Goal: Task Accomplishment & Management: Use online tool/utility

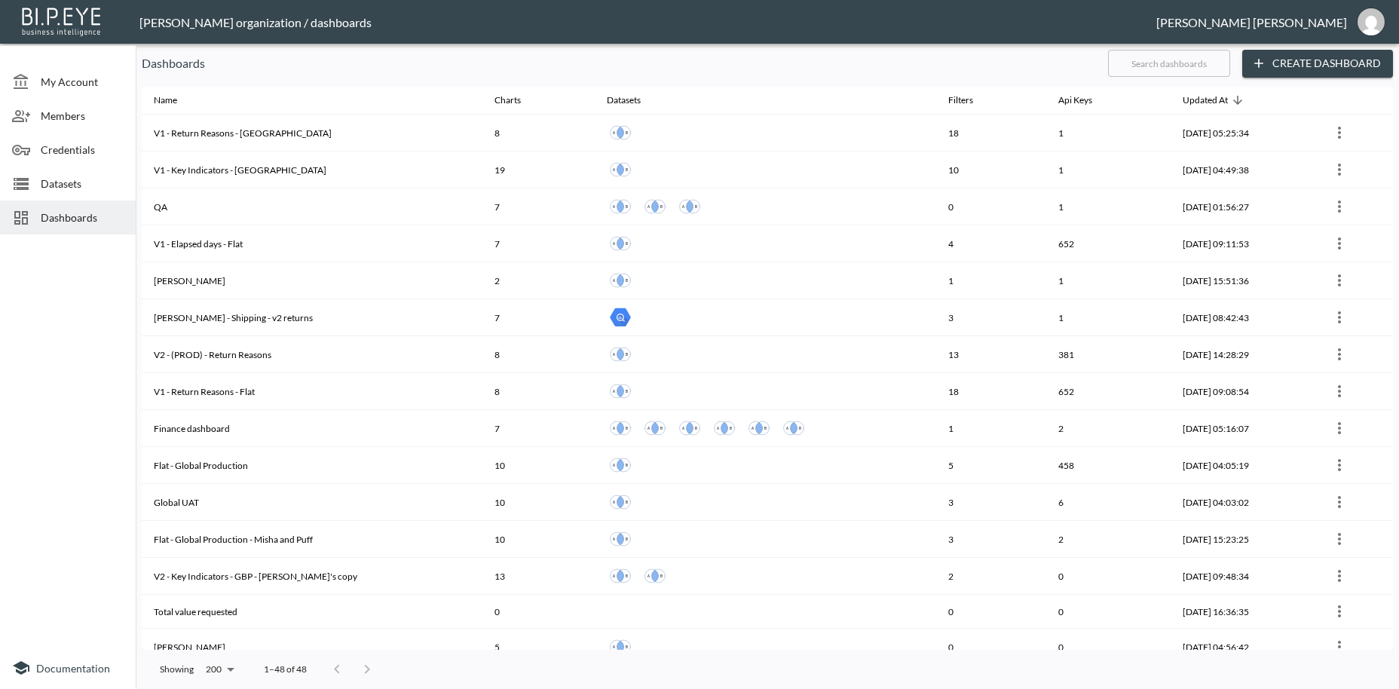
click at [1111, 69] on input "text" at bounding box center [1169, 63] width 122 height 38
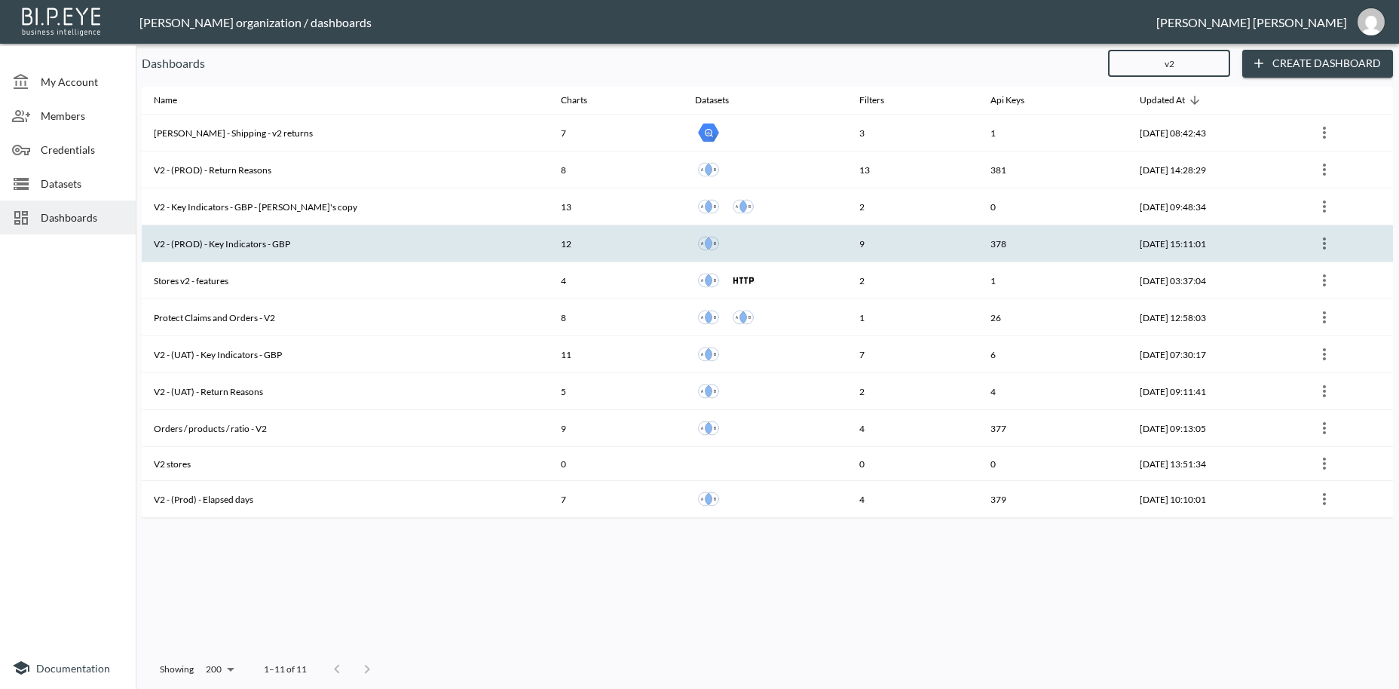
type input "v2"
click at [296, 240] on th "V2 - (PROD) - Key Indicators - GBP" at bounding box center [345, 243] width 407 height 37
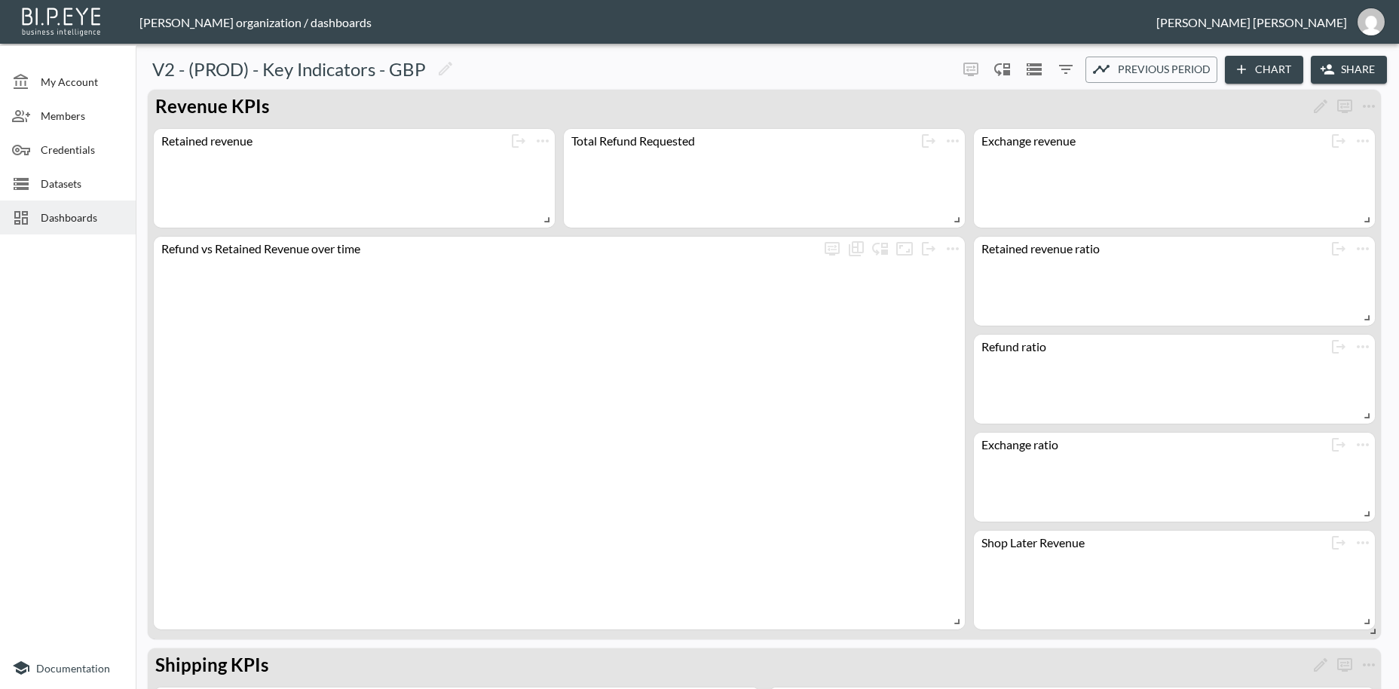
click at [1366, 70] on button "Share" at bounding box center [1349, 70] width 76 height 28
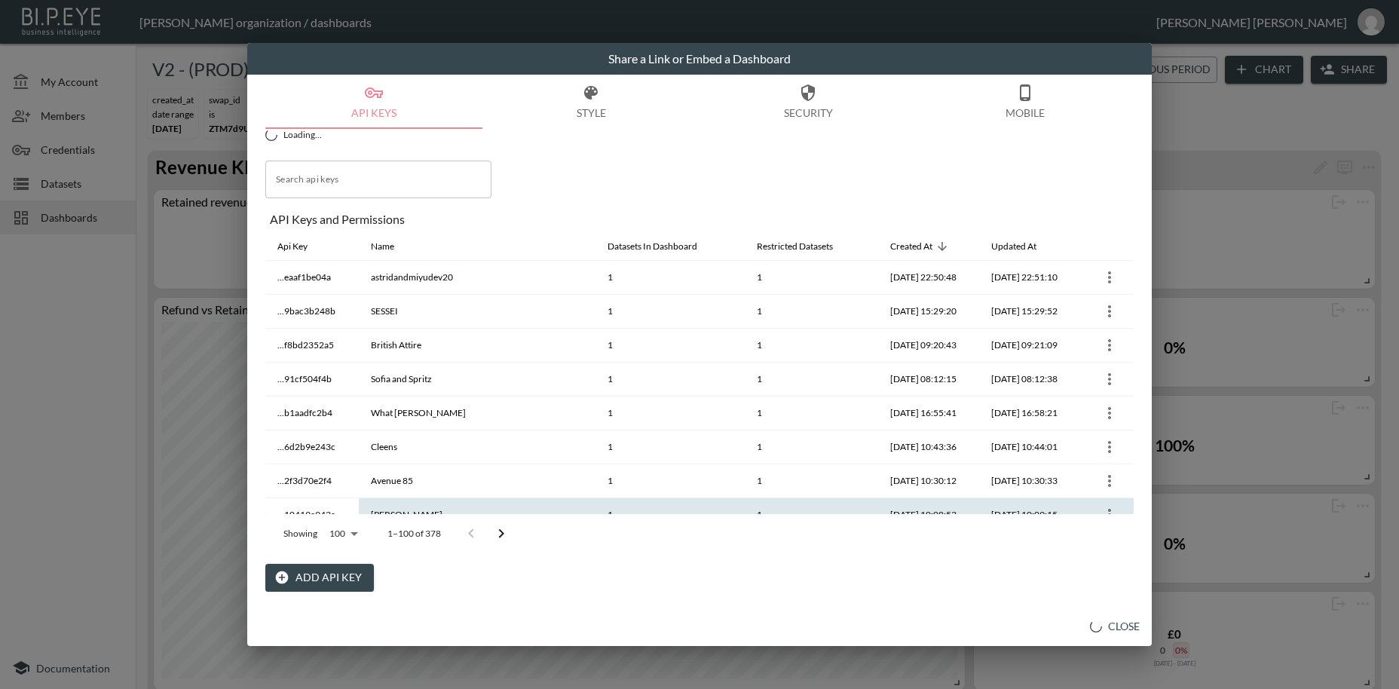
click at [340, 577] on button "Add API Key" at bounding box center [319, 578] width 109 height 28
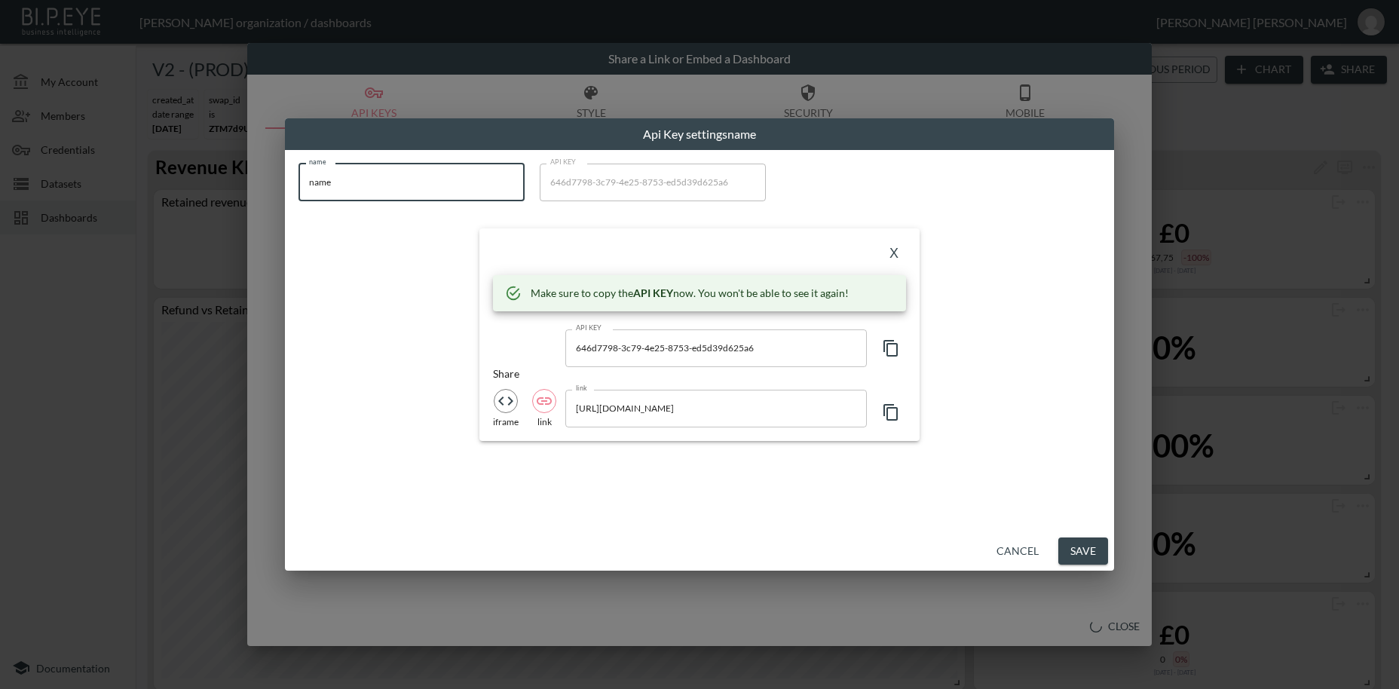
drag, startPoint x: 393, startPoint y: 185, endPoint x: 307, endPoint y: 181, distance: 86.0
click at [307, 181] on input "name" at bounding box center [411, 183] width 226 height 38
paste input "A VINTAGE FIT"
type input "A VINTAGE FIT"
click at [892, 352] on icon "button" at bounding box center [891, 348] width 18 height 18
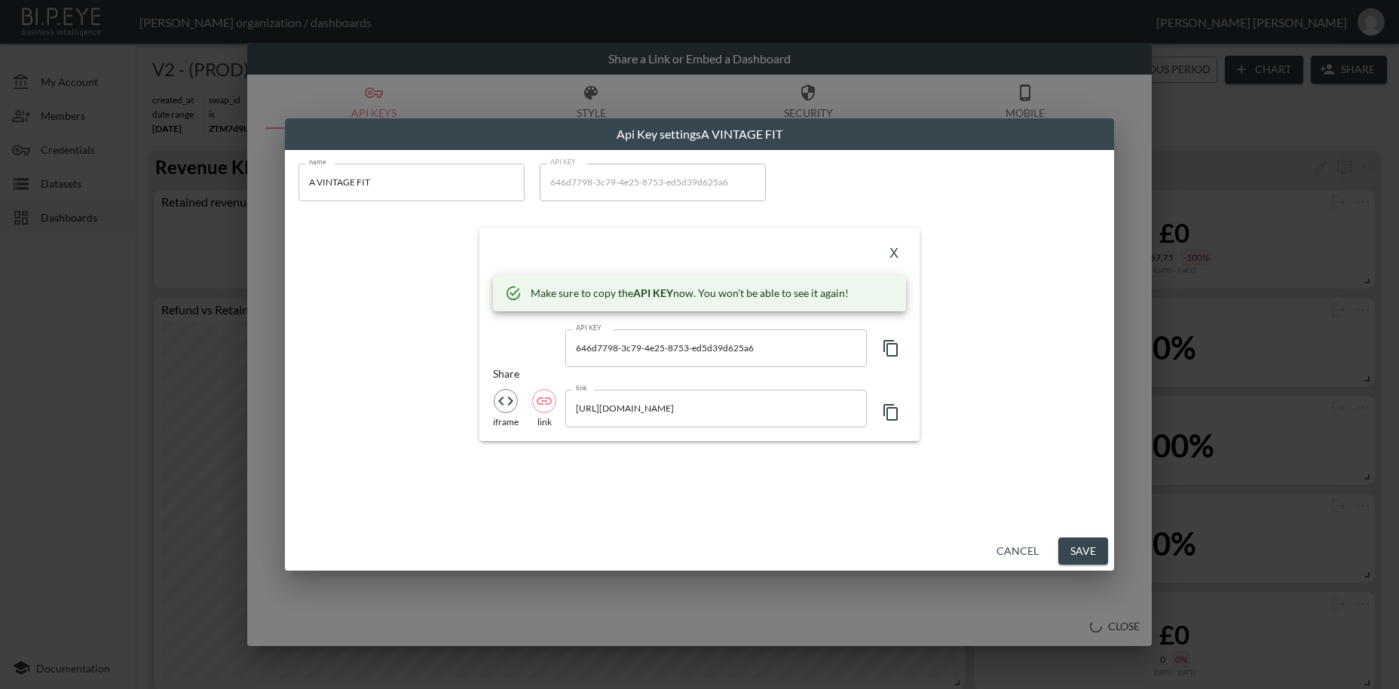
click at [892, 352] on icon "button" at bounding box center [891, 348] width 18 height 18
click at [893, 257] on button "X" at bounding box center [894, 254] width 24 height 24
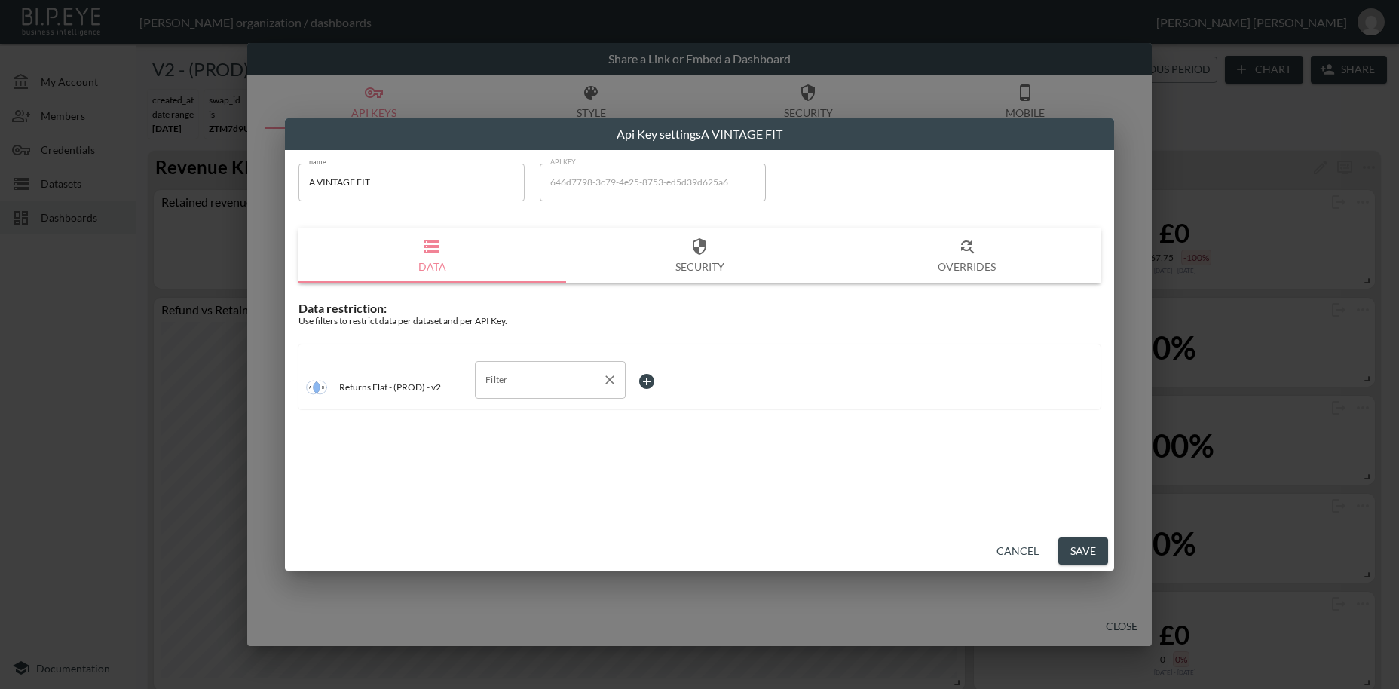
click at [507, 381] on input "Filter" at bounding box center [539, 380] width 115 height 24
click at [500, 419] on span "swap_id" at bounding box center [550, 416] width 127 height 14
type input "swap_id"
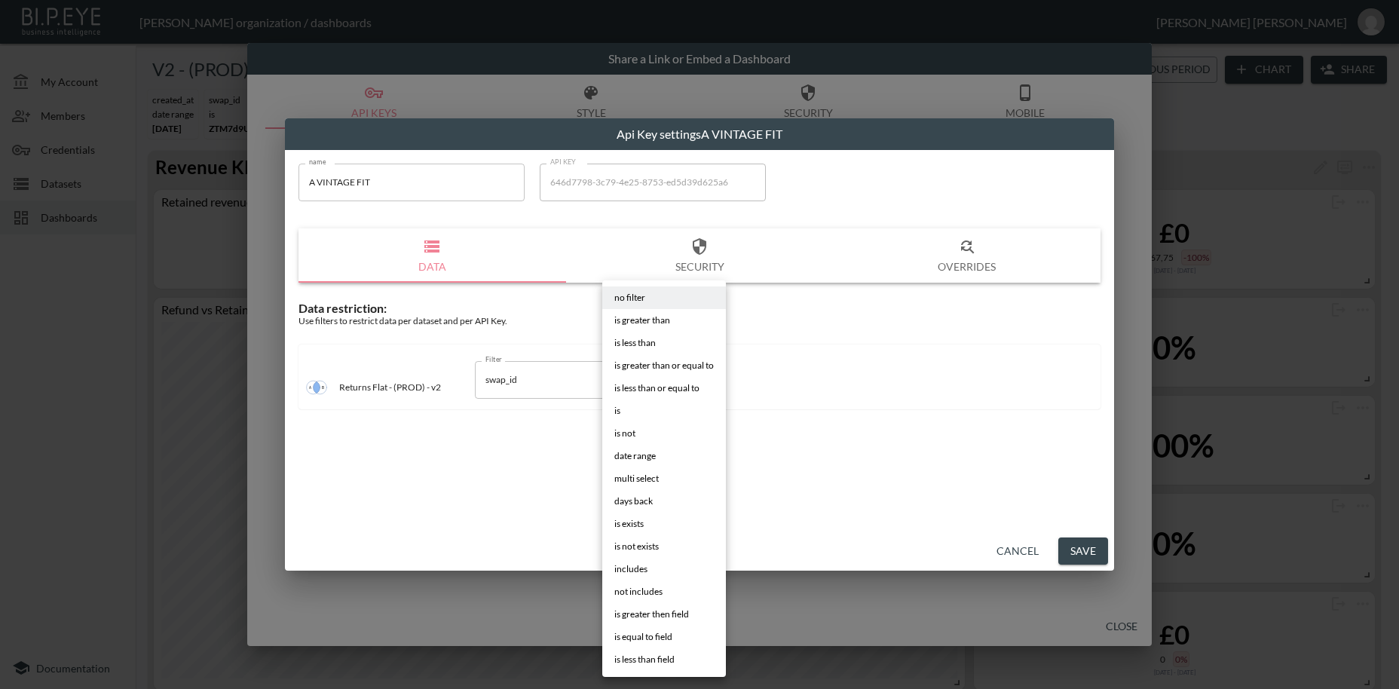
click at [645, 379] on body "BI.P.EYE, Interactive Analytics Dashboards - app [PERSON_NAME] organization / d…" at bounding box center [699, 344] width 1399 height 689
click at [623, 408] on li "is" at bounding box center [664, 410] width 124 height 23
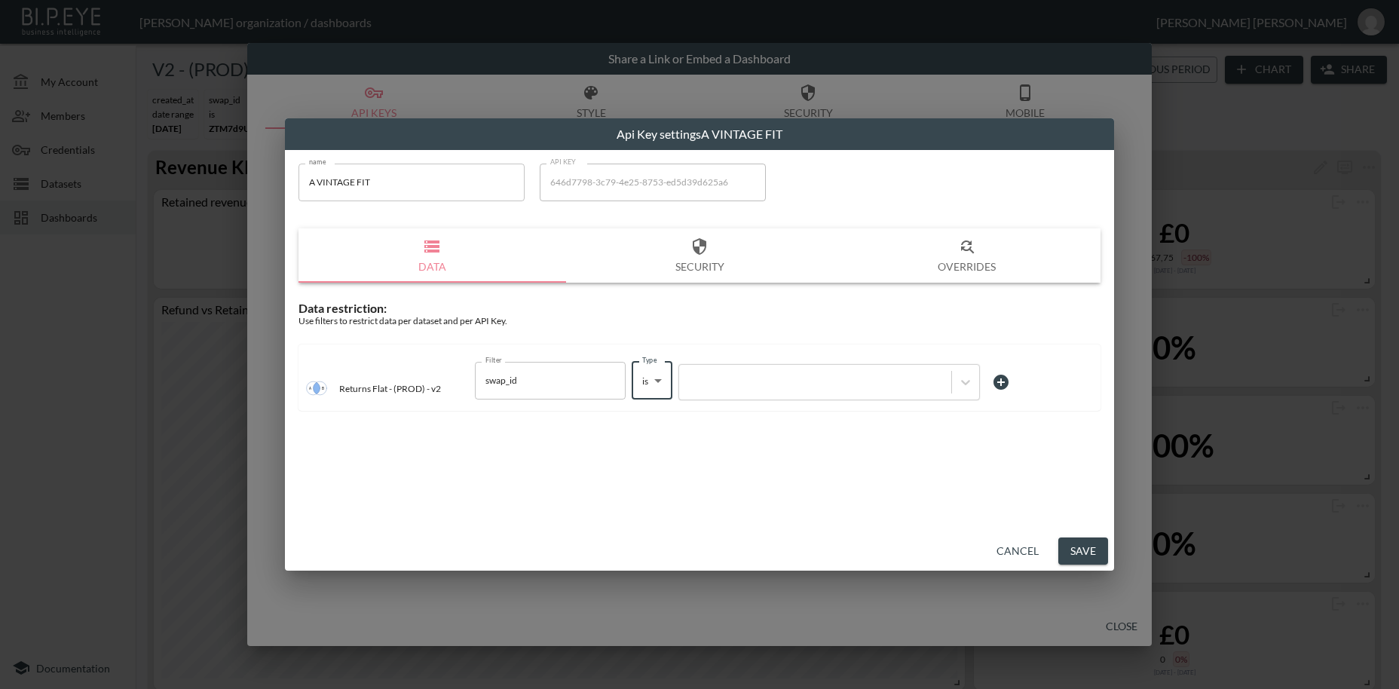
type input "is"
click at [736, 384] on div at bounding box center [815, 382] width 257 height 14
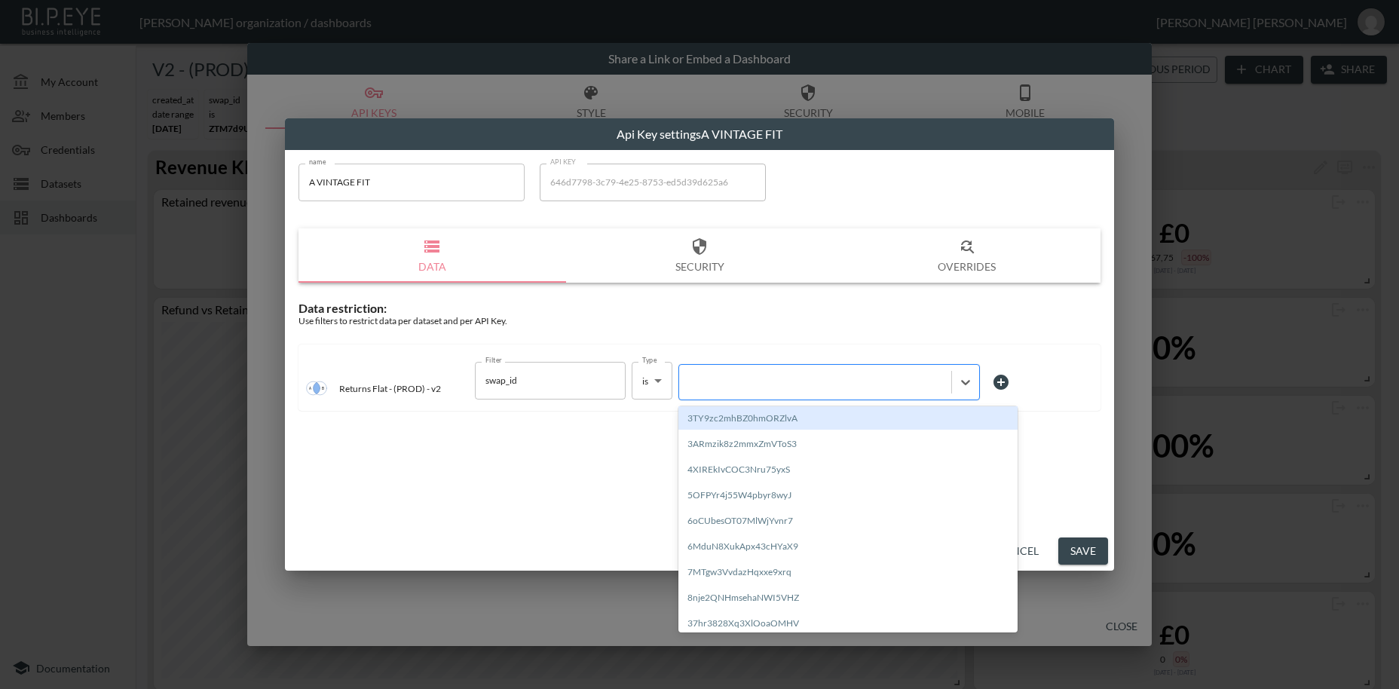
paste input "QzK3lM2ZYYf9N3ZU7b1I"
type input "QzK3lM2ZYYf9N3ZU7b1I"
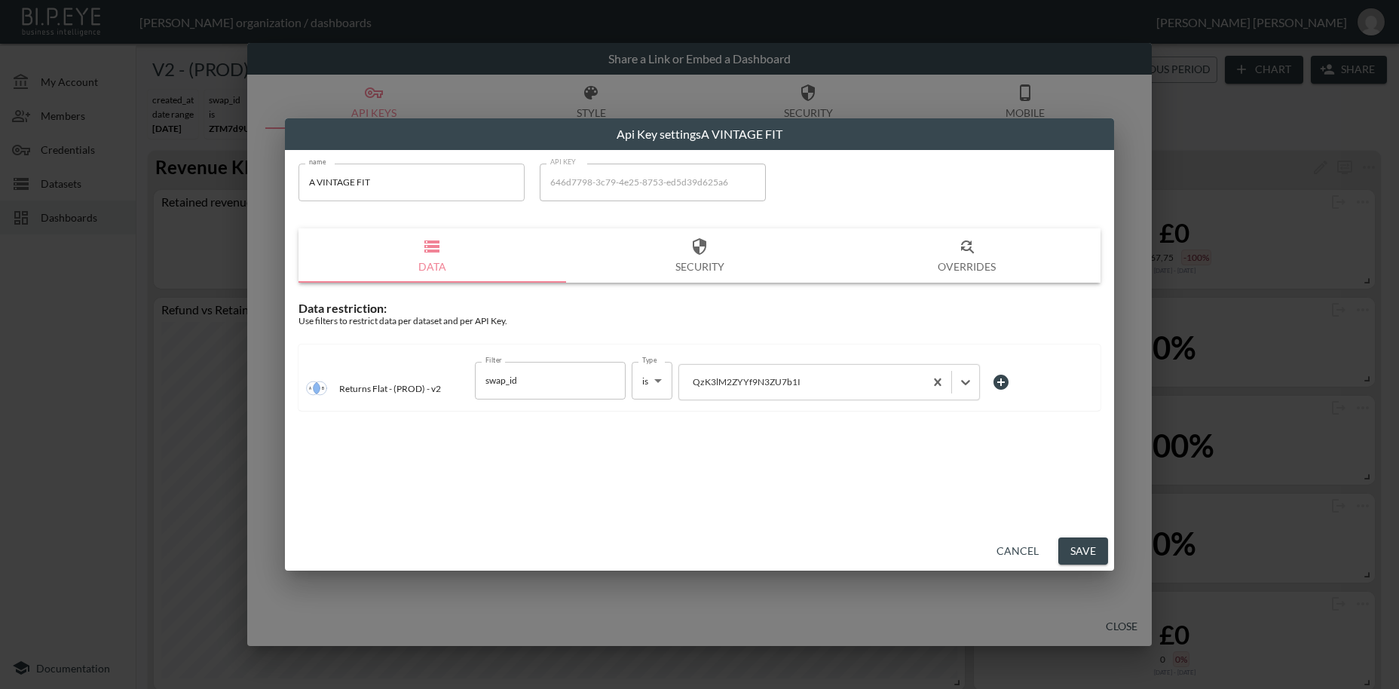
click at [1078, 550] on button "Save" at bounding box center [1083, 551] width 50 height 28
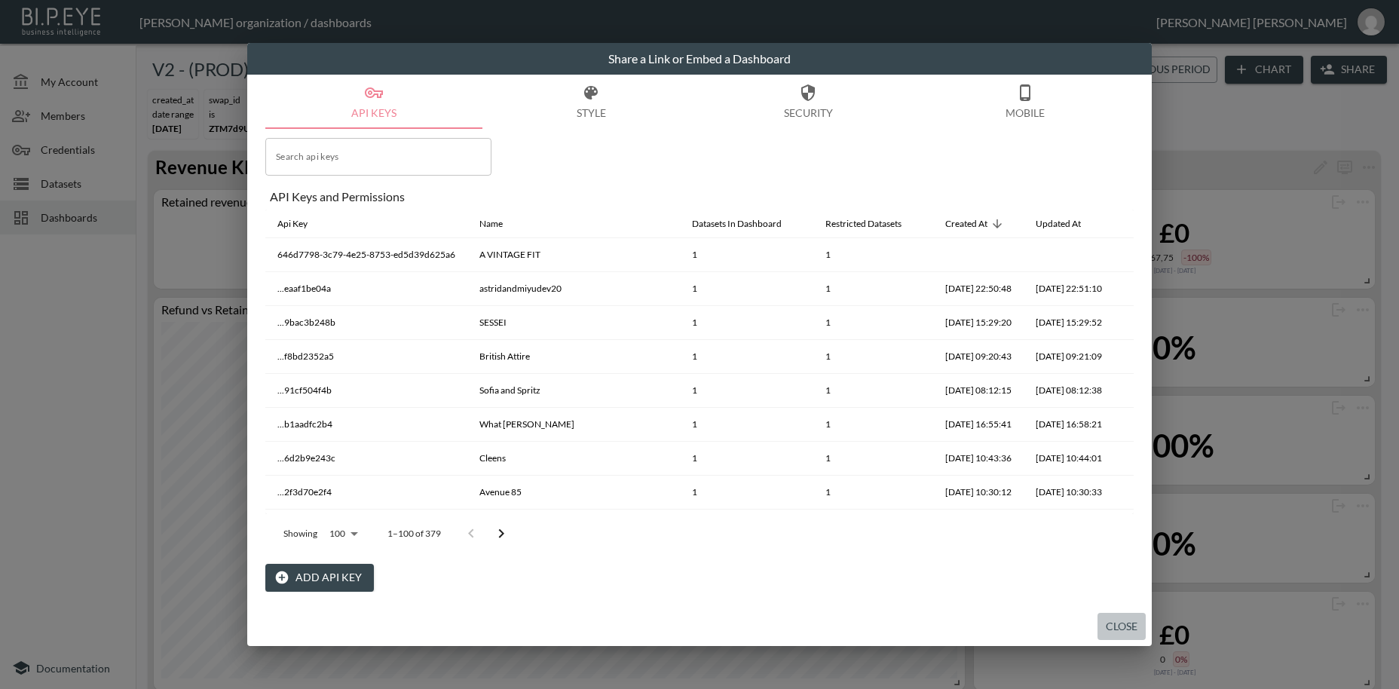
click at [1118, 626] on button "Close" at bounding box center [1121, 627] width 48 height 28
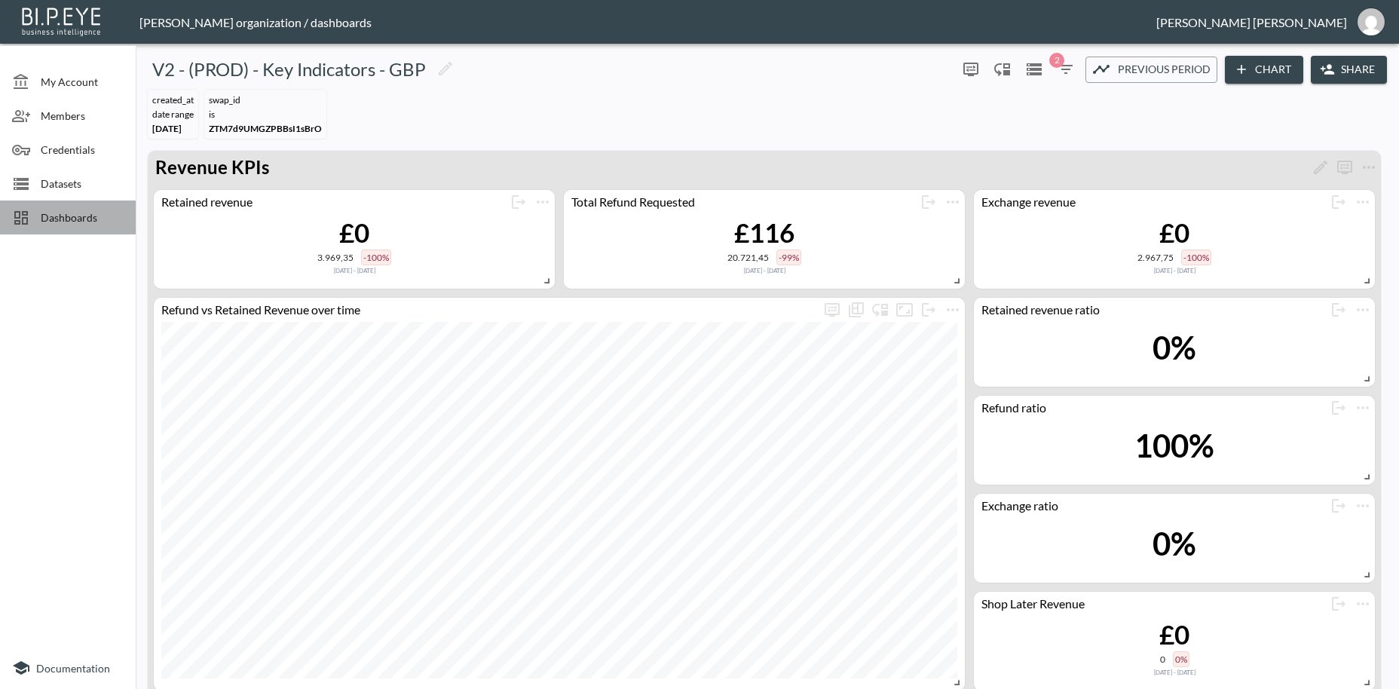
click at [80, 218] on span "Dashboards" at bounding box center [82, 218] width 83 height 16
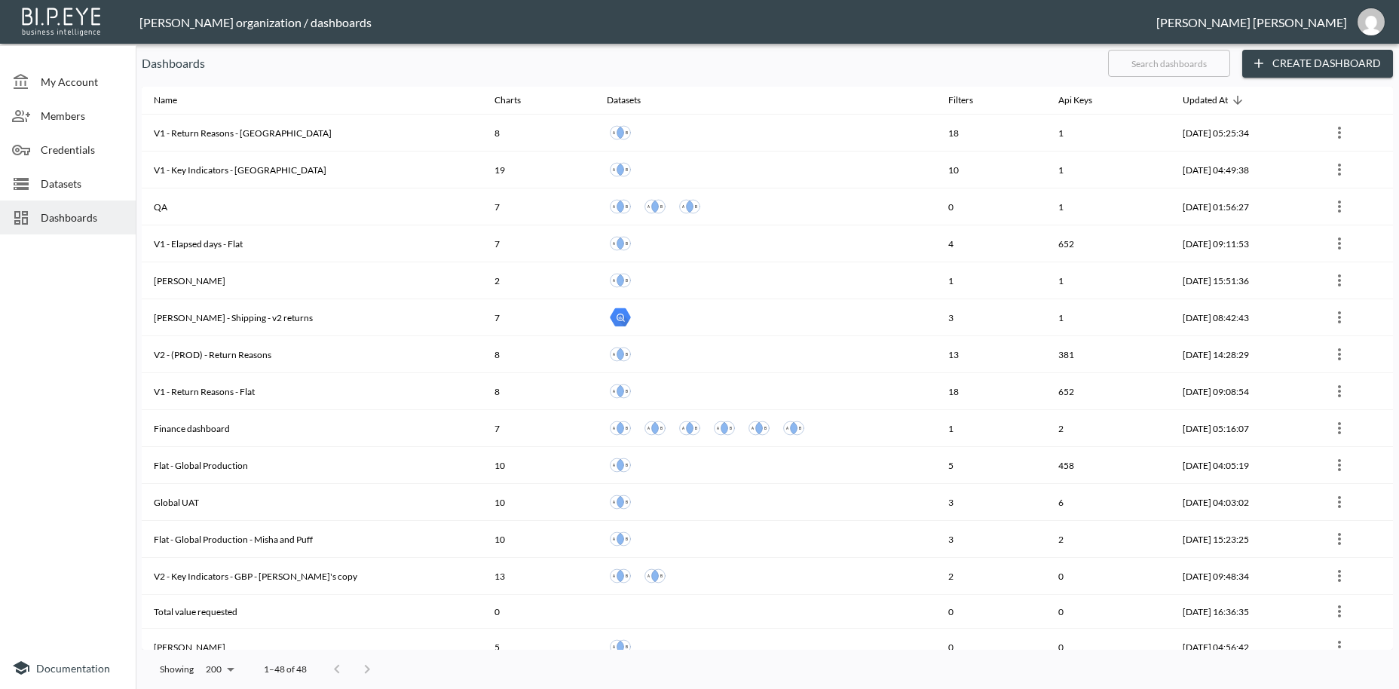
click at [1138, 61] on input "text" at bounding box center [1169, 63] width 122 height 38
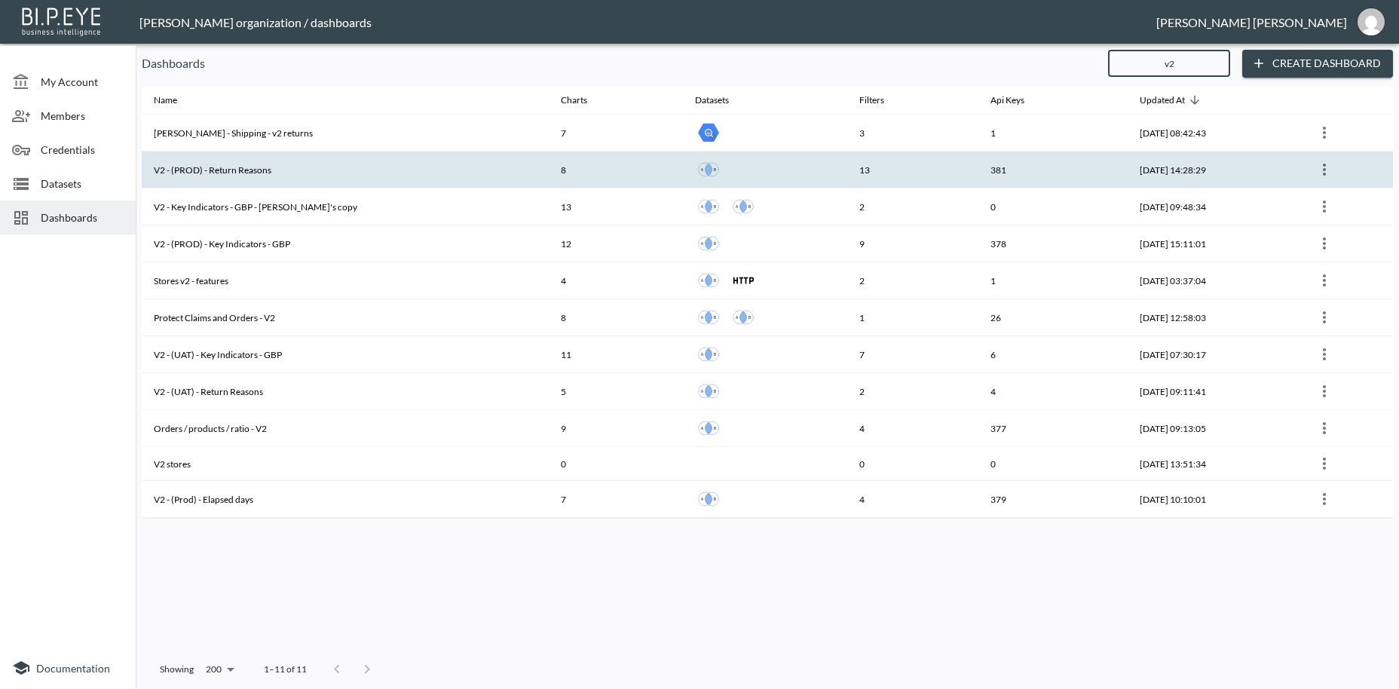
type input "v2"
click at [281, 173] on th "V2 - (PROD) - Return Reasons" at bounding box center [345, 169] width 407 height 37
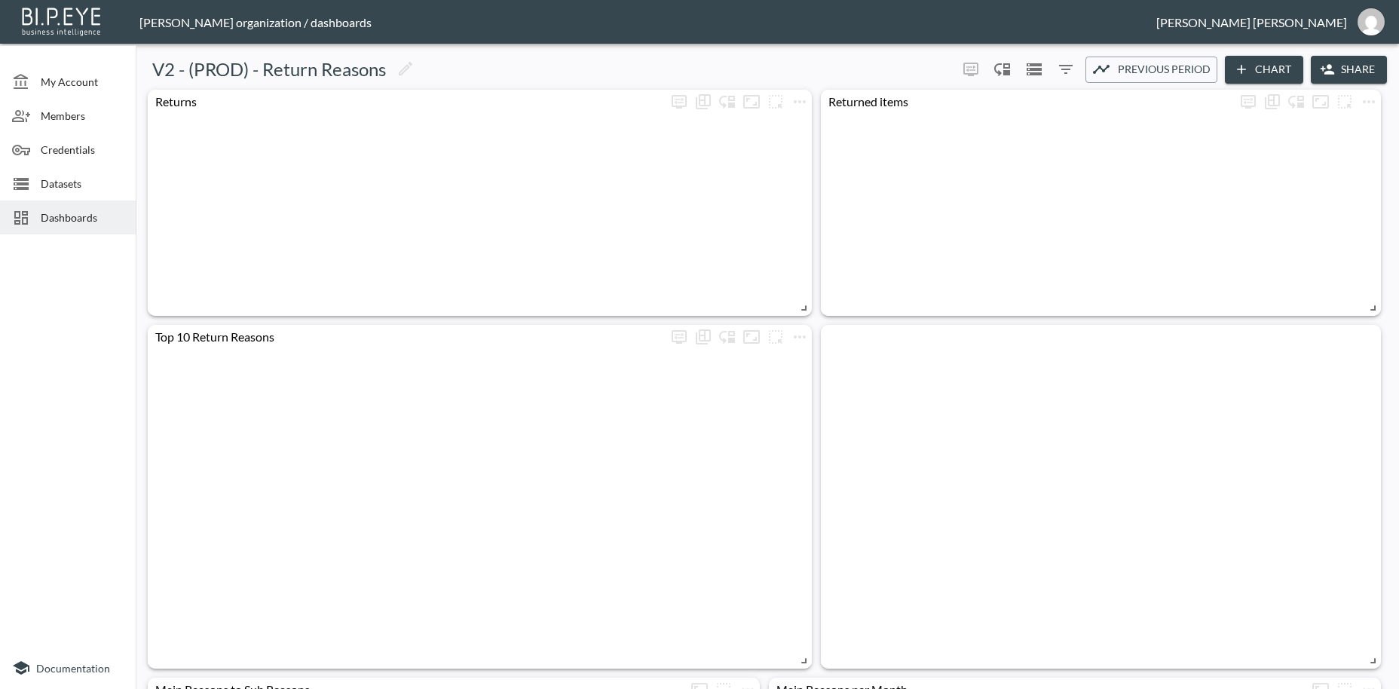
click at [1341, 66] on button "Share" at bounding box center [1349, 70] width 76 height 28
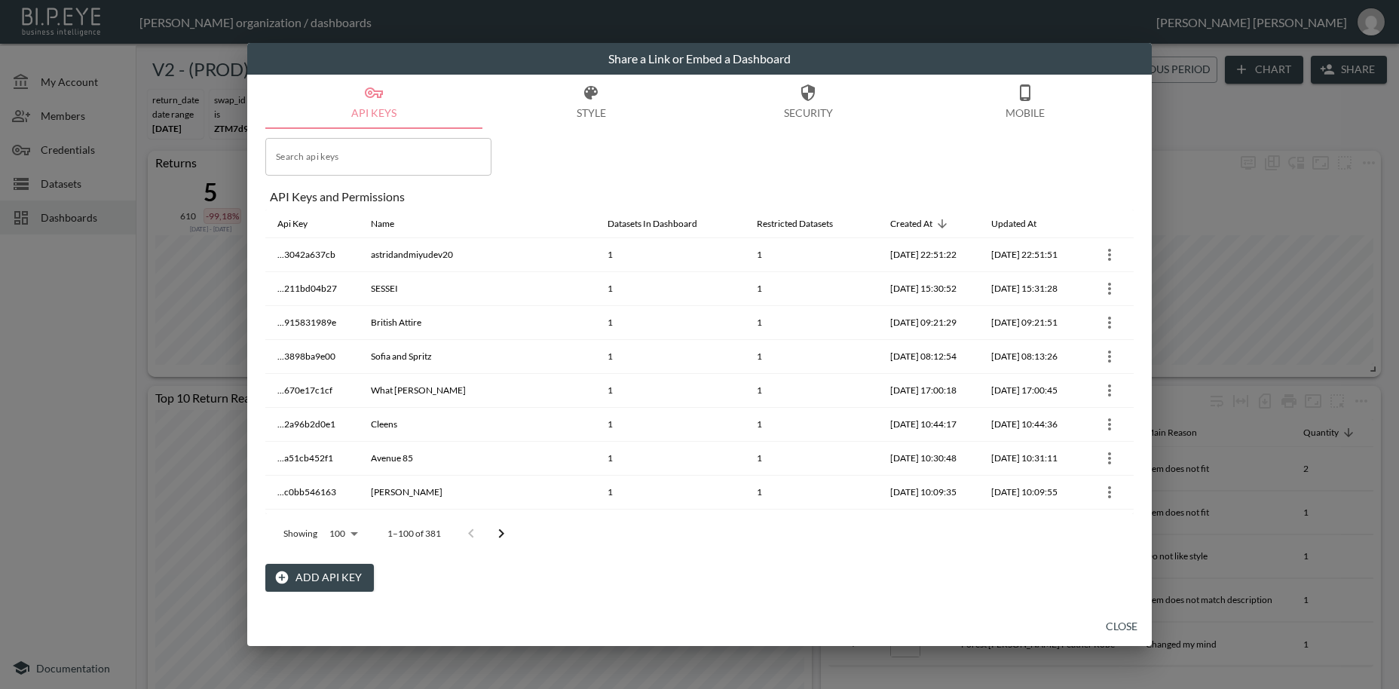
click at [347, 581] on button "Add API Key" at bounding box center [319, 578] width 109 height 28
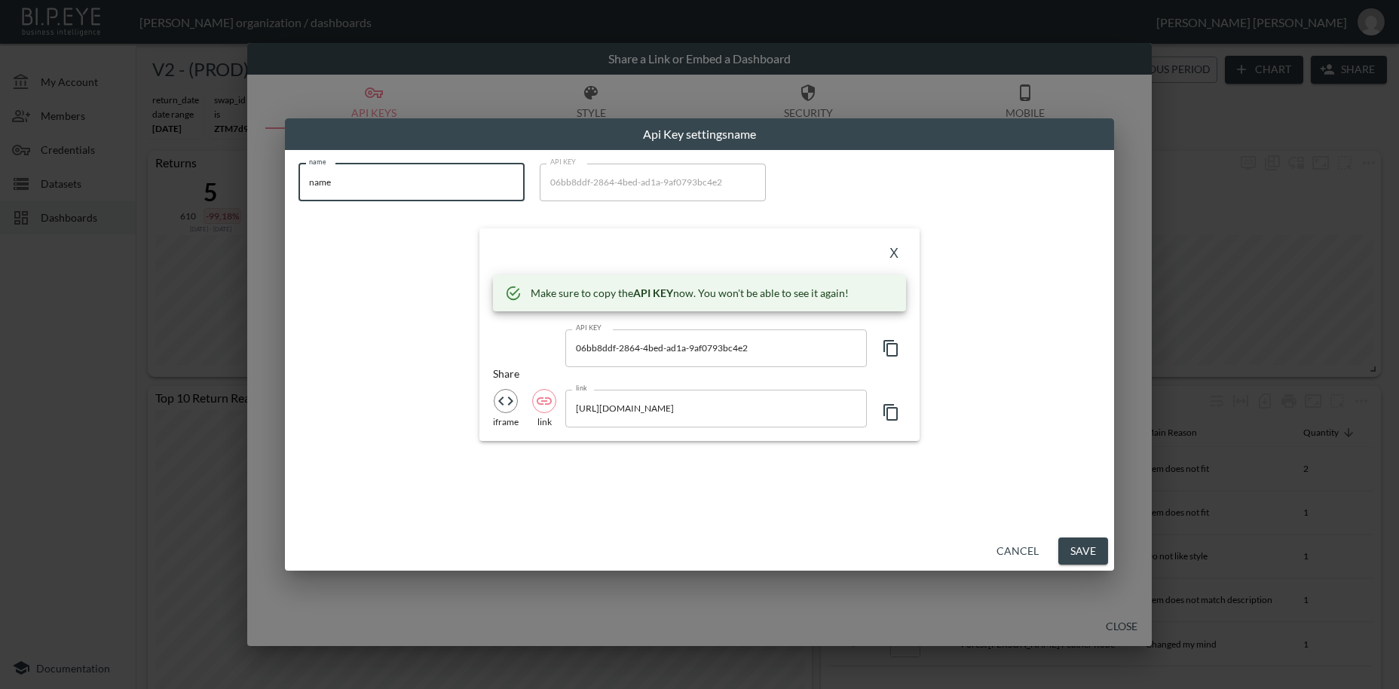
drag, startPoint x: 378, startPoint y: 188, endPoint x: 286, endPoint y: 180, distance: 92.3
click at [298, 180] on input "name" at bounding box center [411, 183] width 226 height 38
paste input "A VINTAGE FIT"
type input "A VINTAGE FIT"
click at [889, 354] on icon "button" at bounding box center [891, 348] width 18 height 18
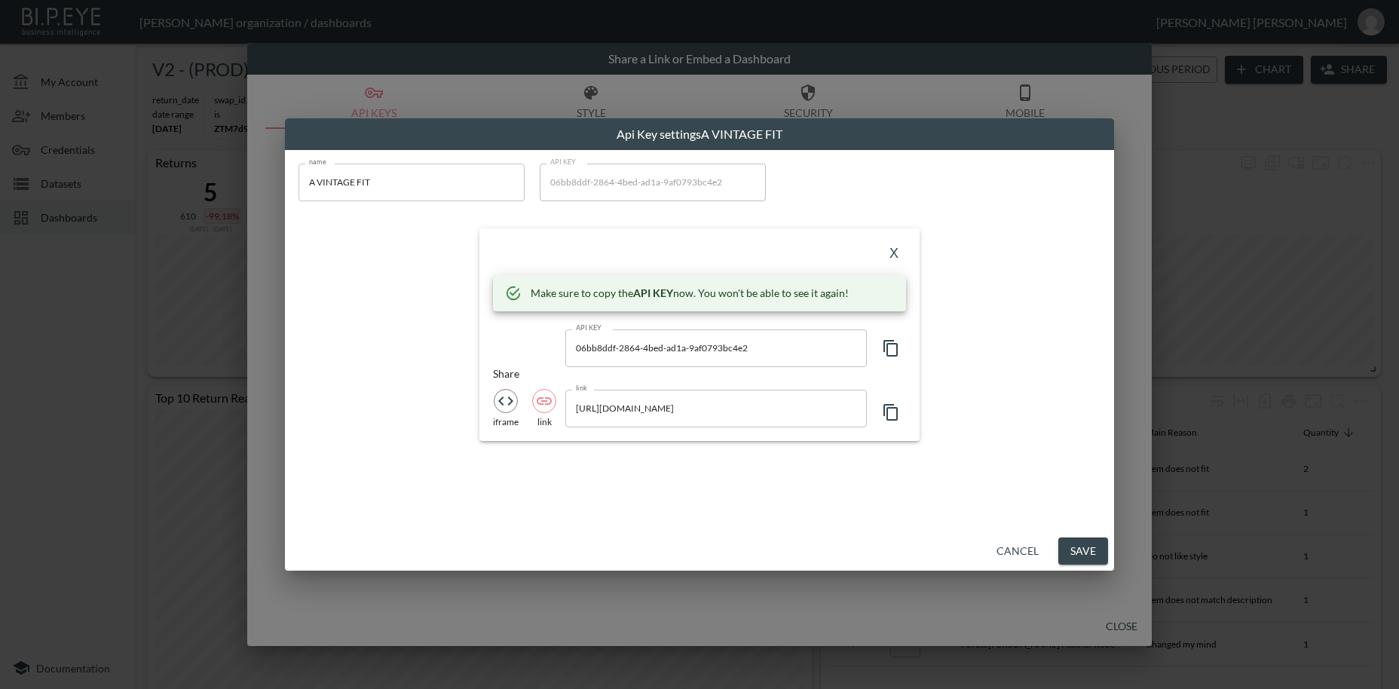
click at [889, 351] on icon "button" at bounding box center [891, 348] width 18 height 18
click at [890, 258] on button "X" at bounding box center [894, 254] width 24 height 24
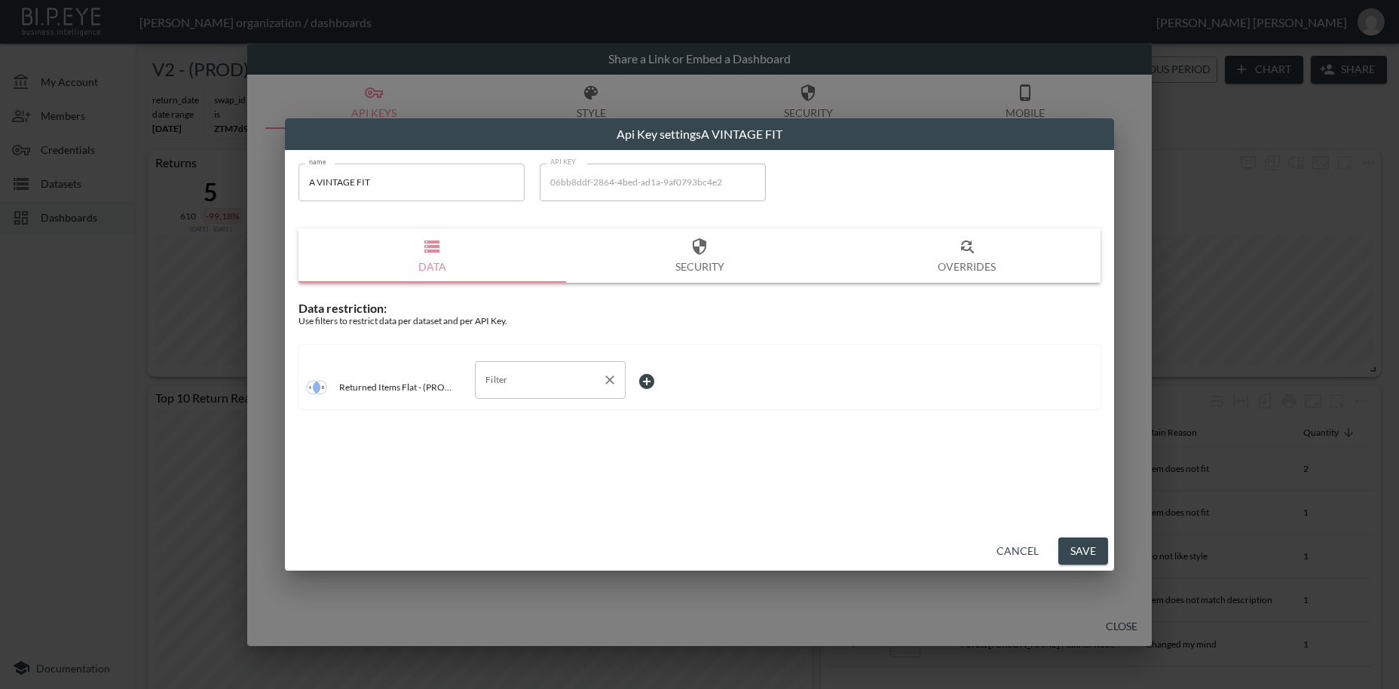
click at [527, 381] on input "Filter" at bounding box center [539, 380] width 115 height 24
click at [524, 414] on span "swap_id" at bounding box center [550, 416] width 127 height 14
type input "swap_id"
click at [646, 377] on body "BI.P.EYE, Interactive Analytics Dashboards - app [PERSON_NAME] organization / d…" at bounding box center [699, 344] width 1399 height 689
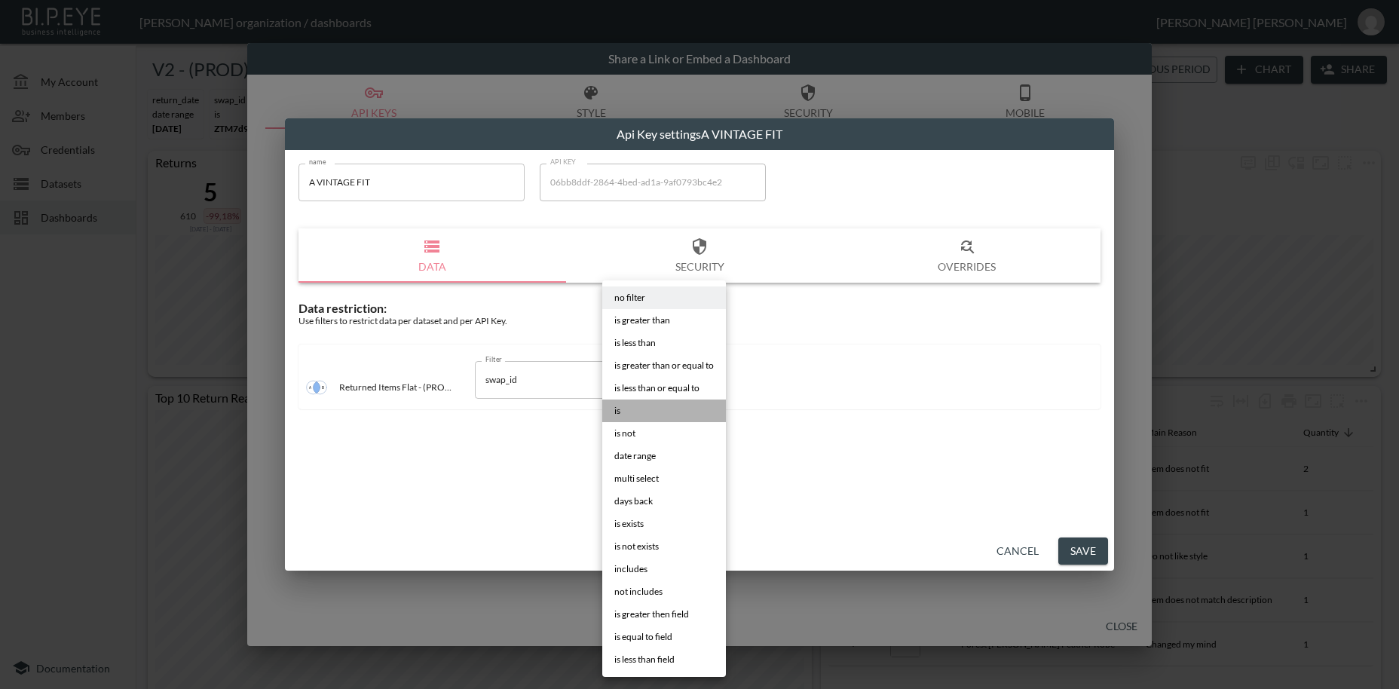
click at [611, 410] on li "is" at bounding box center [664, 410] width 124 height 23
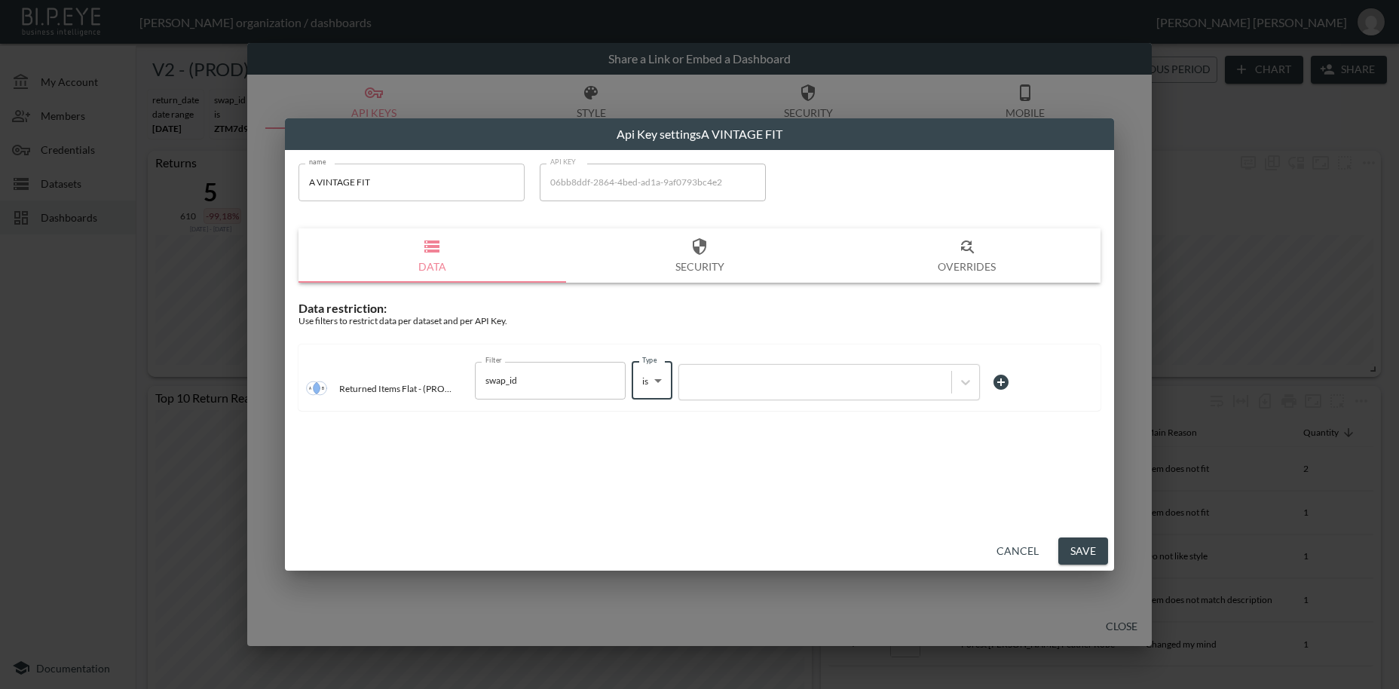
type input "is"
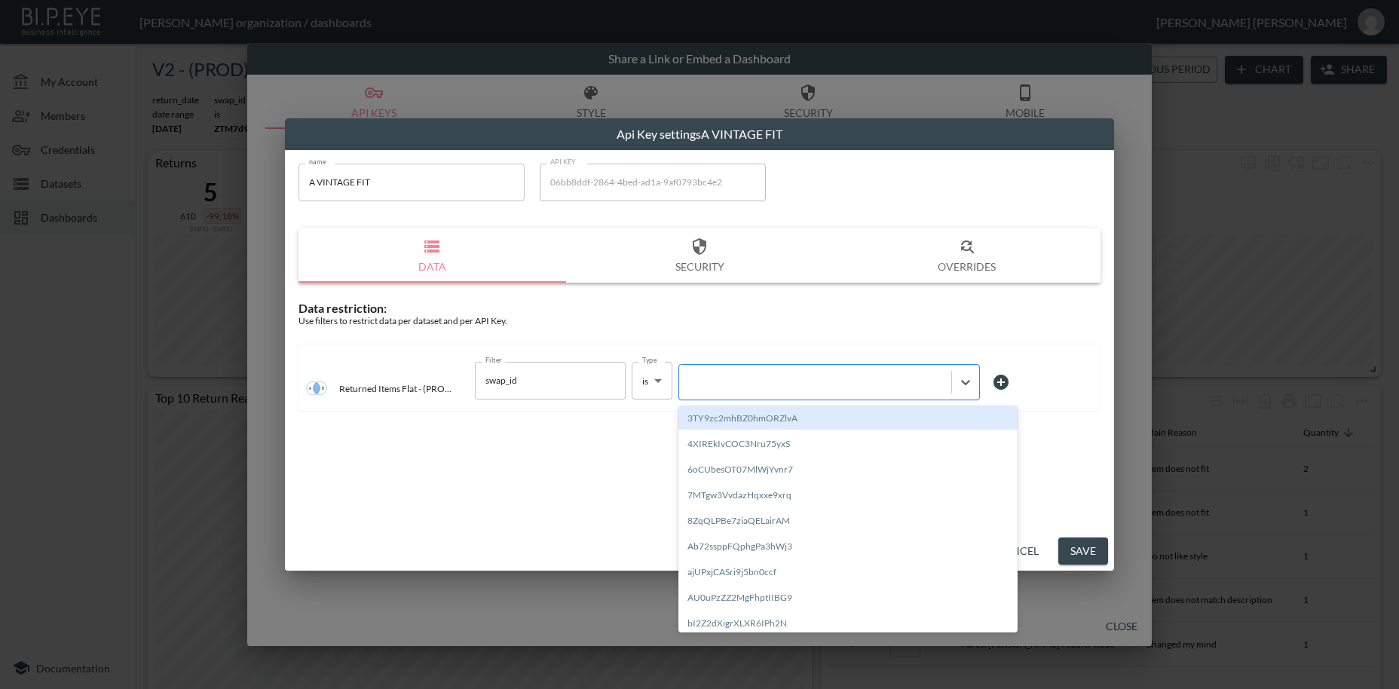
click at [736, 387] on div at bounding box center [815, 382] width 257 height 14
paste input "QzK3lM2ZYYf9N3ZU7b1I"
type input "QzK3lM2ZYYf9N3ZU7b1I"
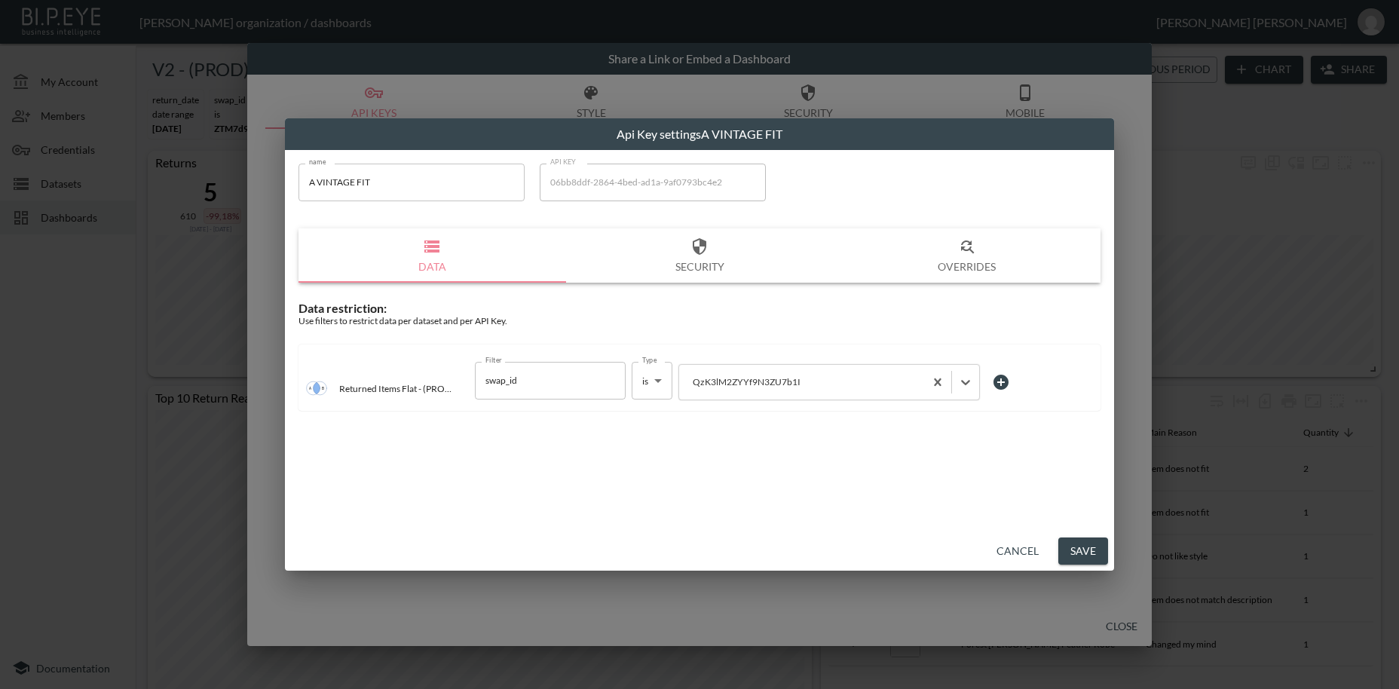
click at [1084, 552] on button "Save" at bounding box center [1083, 551] width 50 height 28
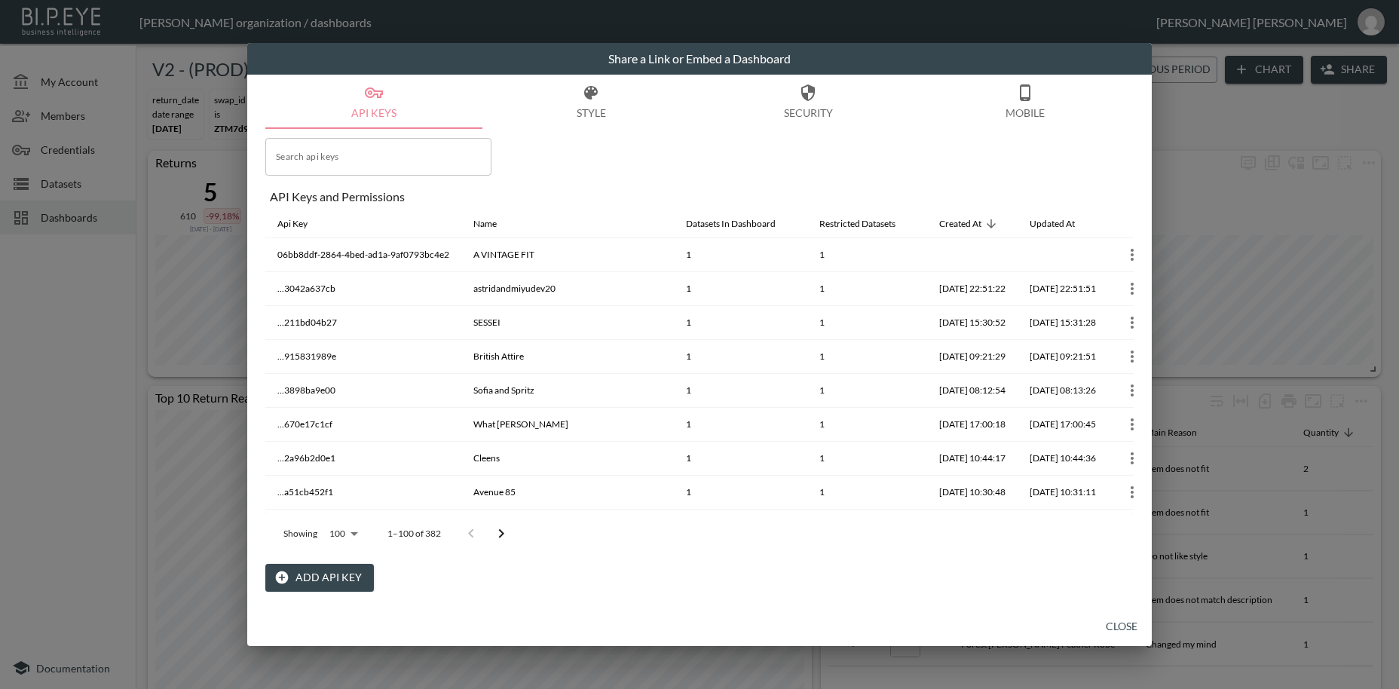
click at [1131, 628] on button "Close" at bounding box center [1121, 627] width 48 height 28
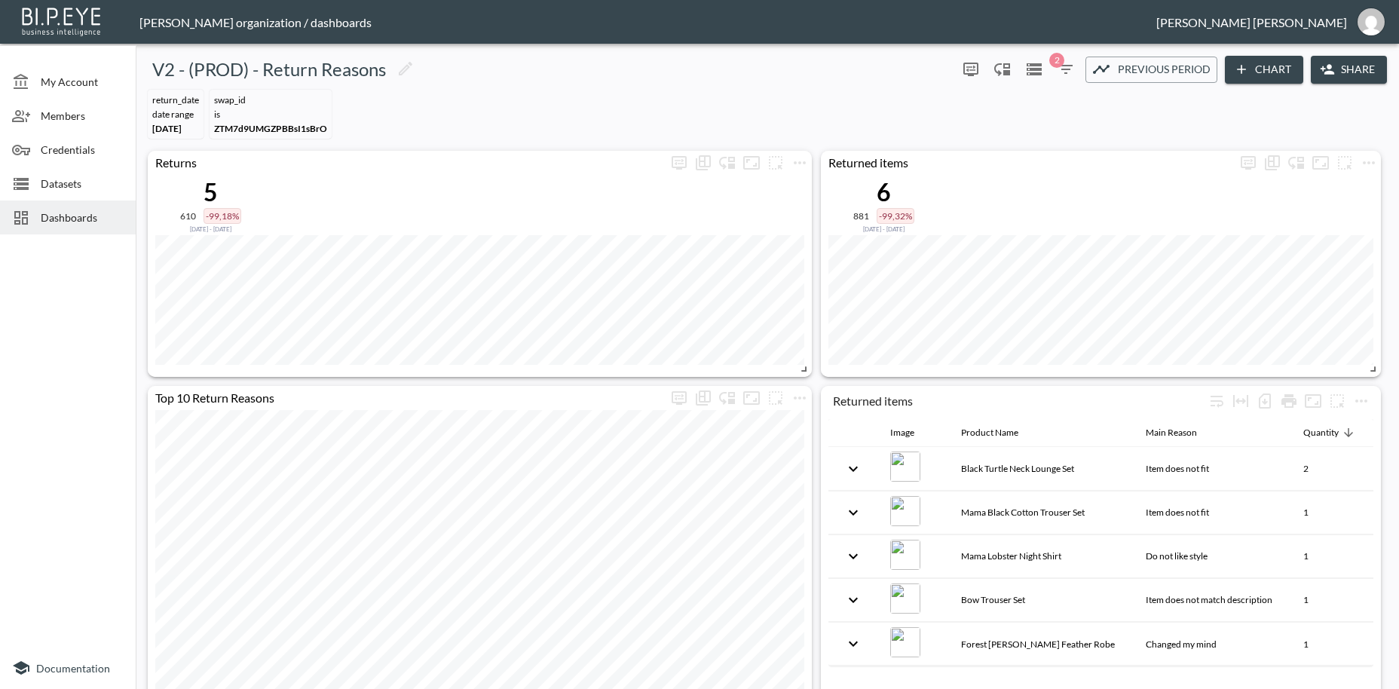
click at [72, 219] on span "Dashboards" at bounding box center [82, 218] width 83 height 16
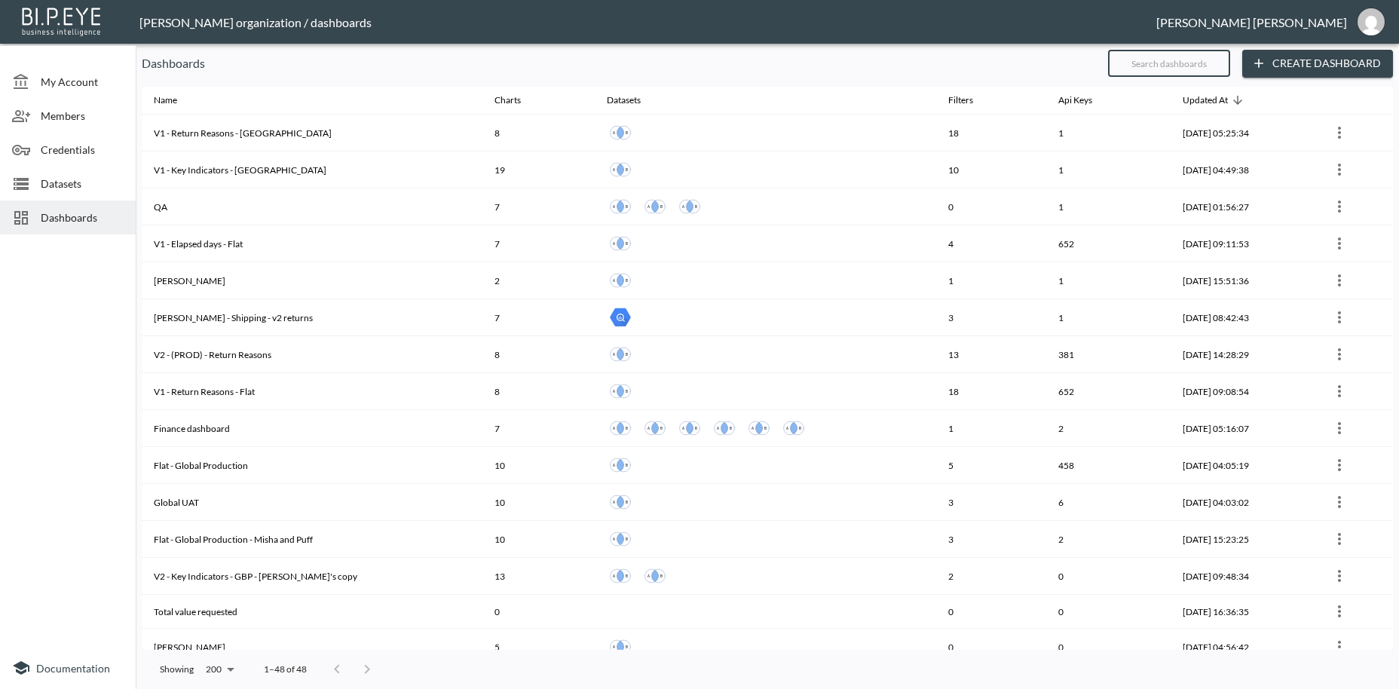
click at [1145, 66] on input "text" at bounding box center [1169, 63] width 122 height 38
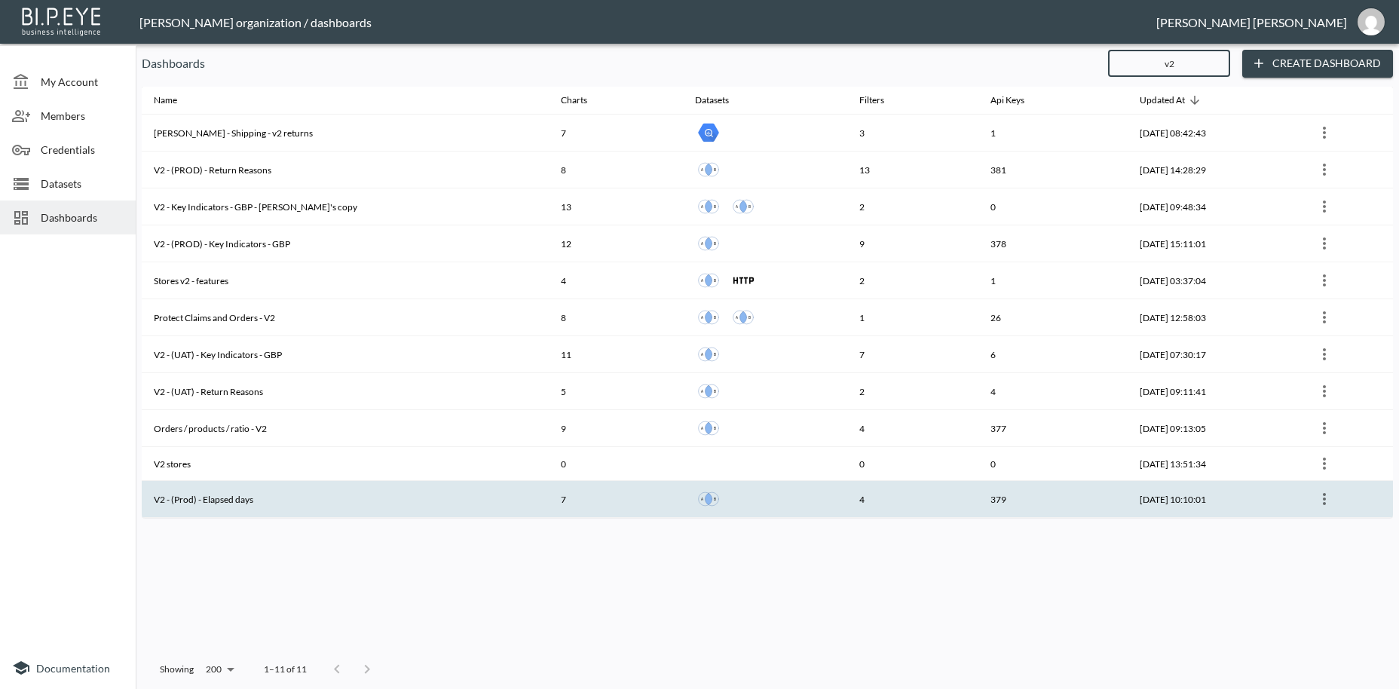
type input "v2"
click at [280, 501] on th "V2 - (Prod) - Elapsed days" at bounding box center [345, 499] width 407 height 37
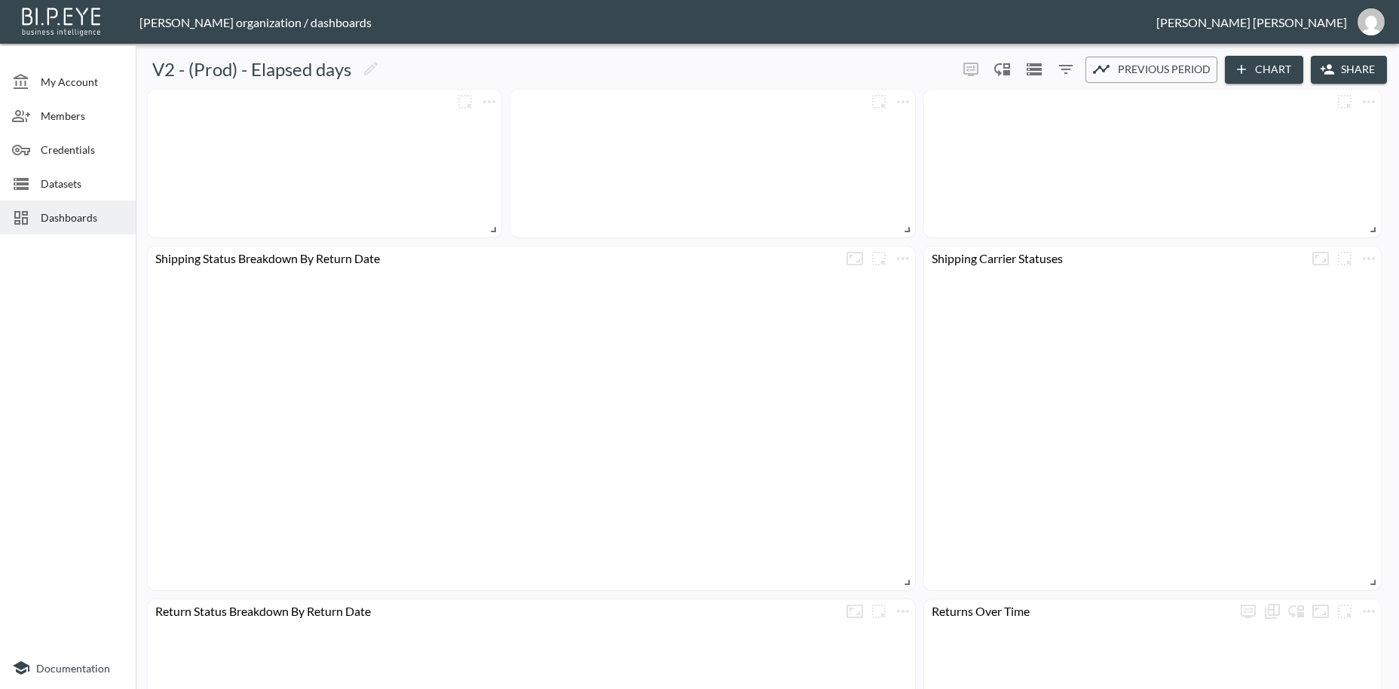
click at [1345, 75] on button "Share" at bounding box center [1349, 70] width 76 height 28
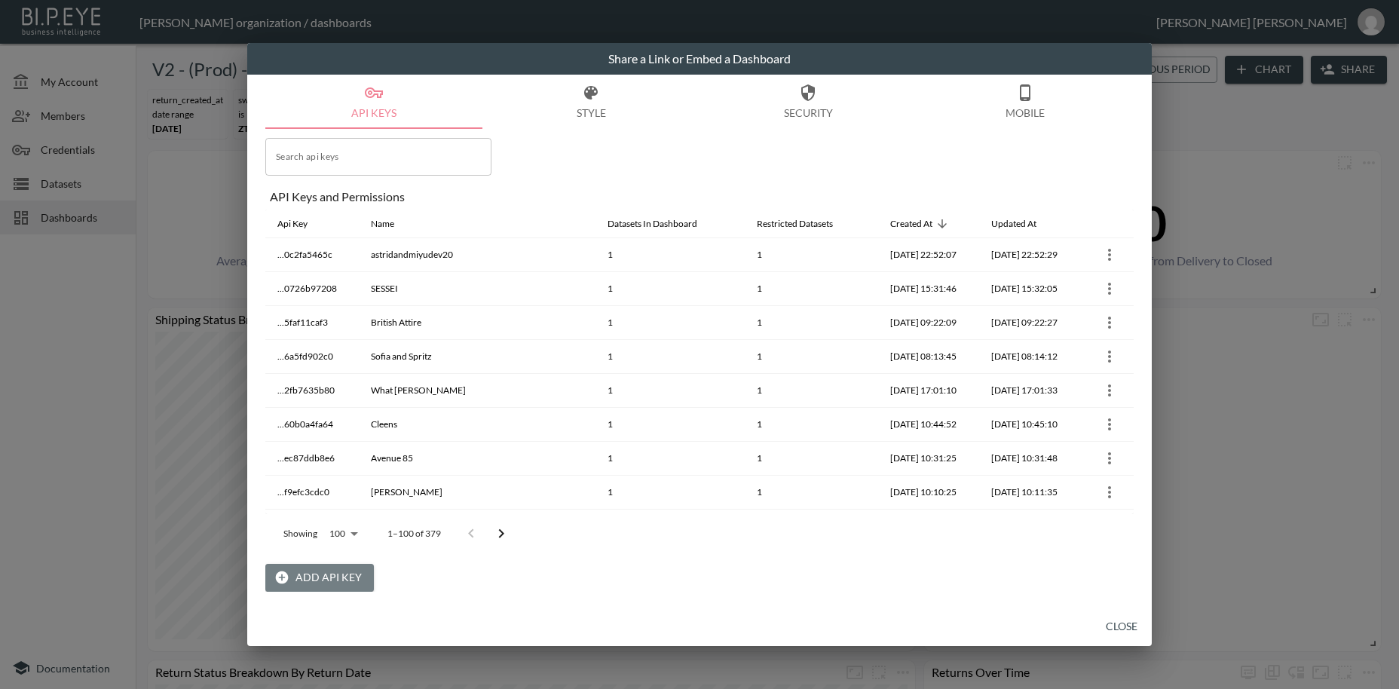
click at [320, 577] on button "Add API Key" at bounding box center [319, 578] width 109 height 28
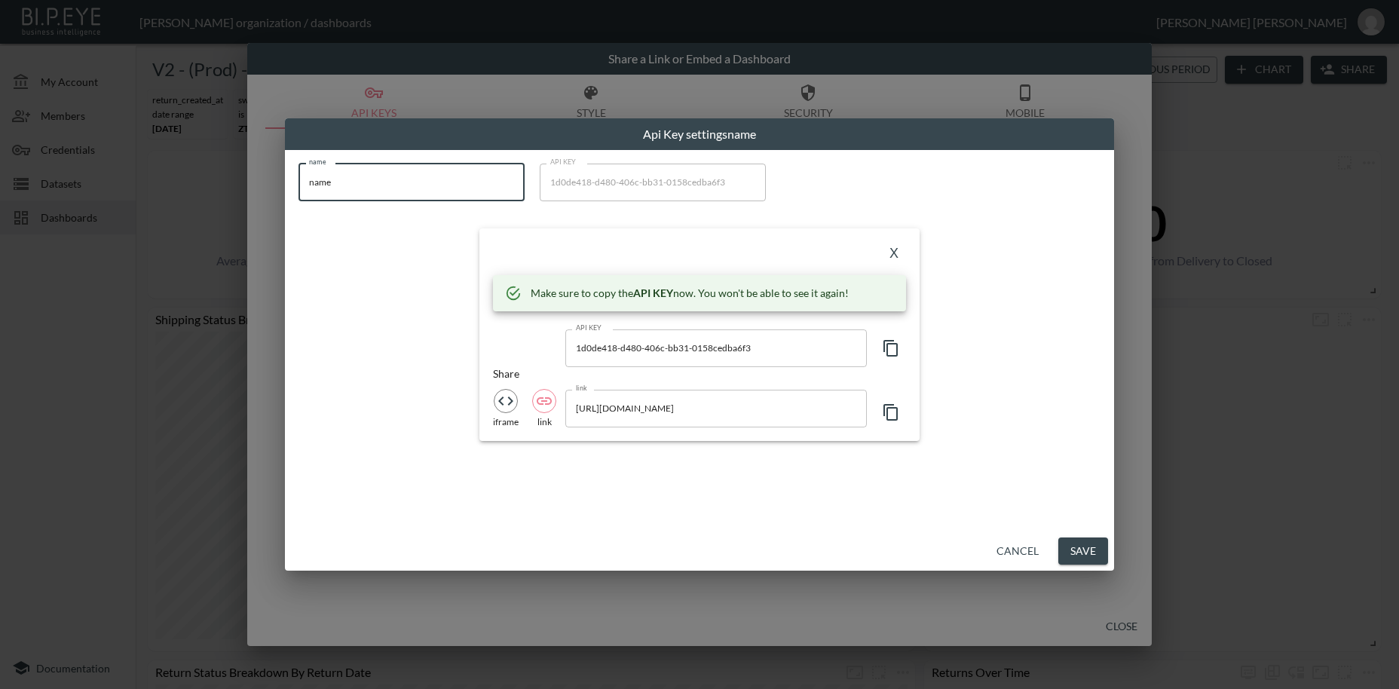
drag, startPoint x: 384, startPoint y: 189, endPoint x: 279, endPoint y: 189, distance: 105.5
click at [298, 189] on input "name" at bounding box center [411, 183] width 226 height 38
paste input "A VINTAGE FIT"
type input "A VINTAGE FIT"
click at [888, 350] on icon "button" at bounding box center [890, 348] width 14 height 17
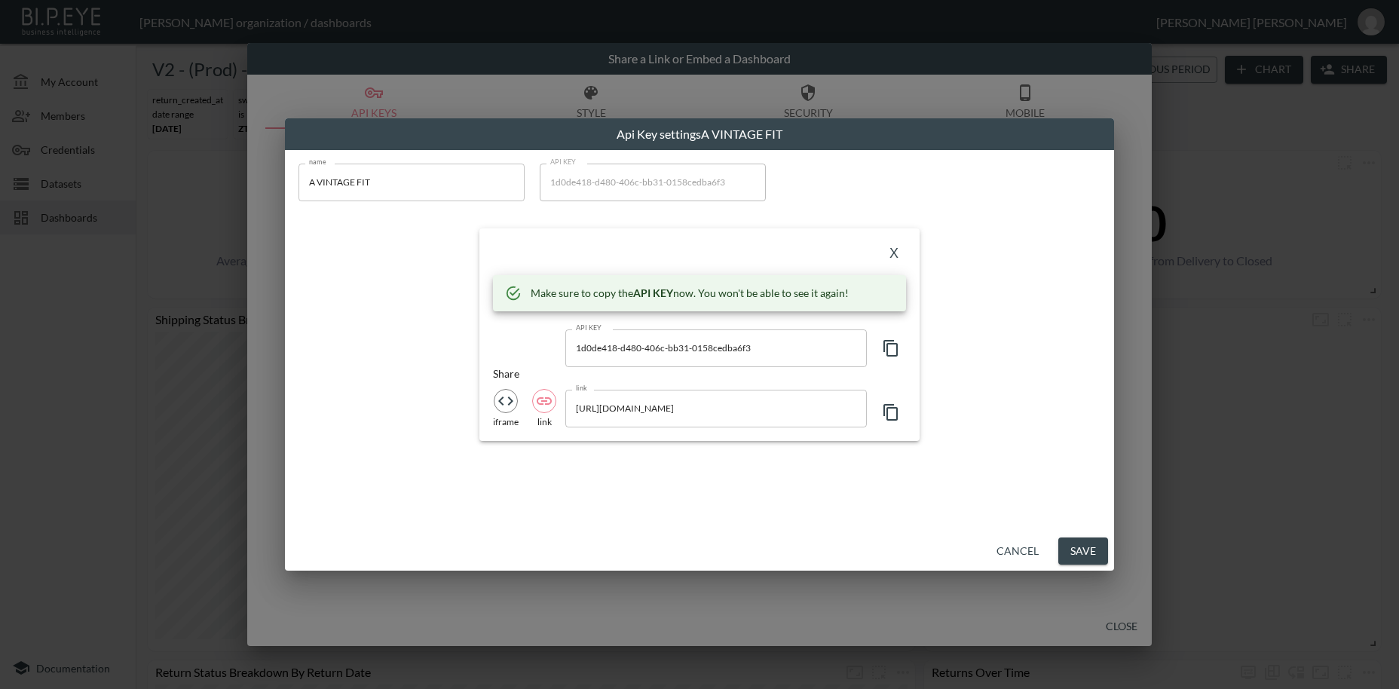
click at [888, 350] on icon "button" at bounding box center [890, 348] width 14 height 17
click at [894, 250] on button "X" at bounding box center [894, 254] width 24 height 24
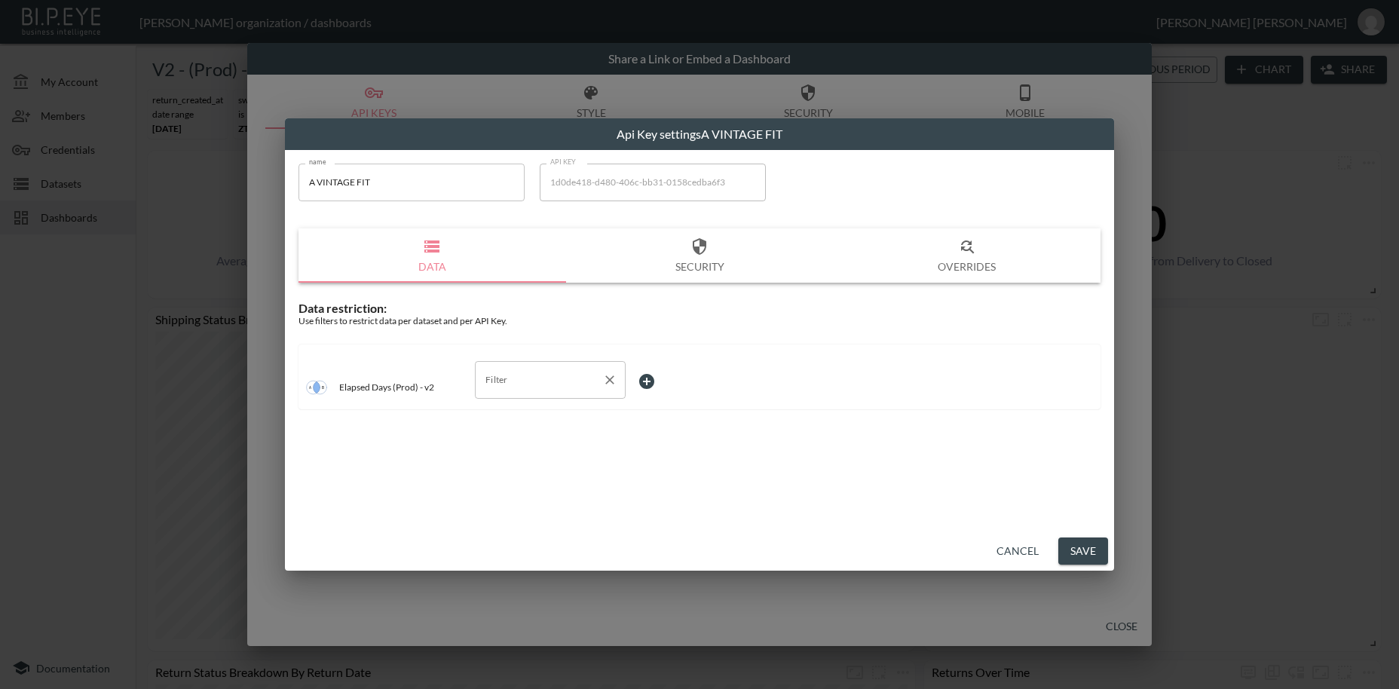
click at [504, 377] on input "Filter" at bounding box center [539, 380] width 115 height 24
click at [504, 414] on span "swap_id" at bounding box center [550, 416] width 127 height 14
type input "swap_id"
click at [650, 376] on body "BI.P.EYE, Interactive Analytics Dashboards - app [PERSON_NAME] organization / d…" at bounding box center [699, 344] width 1399 height 689
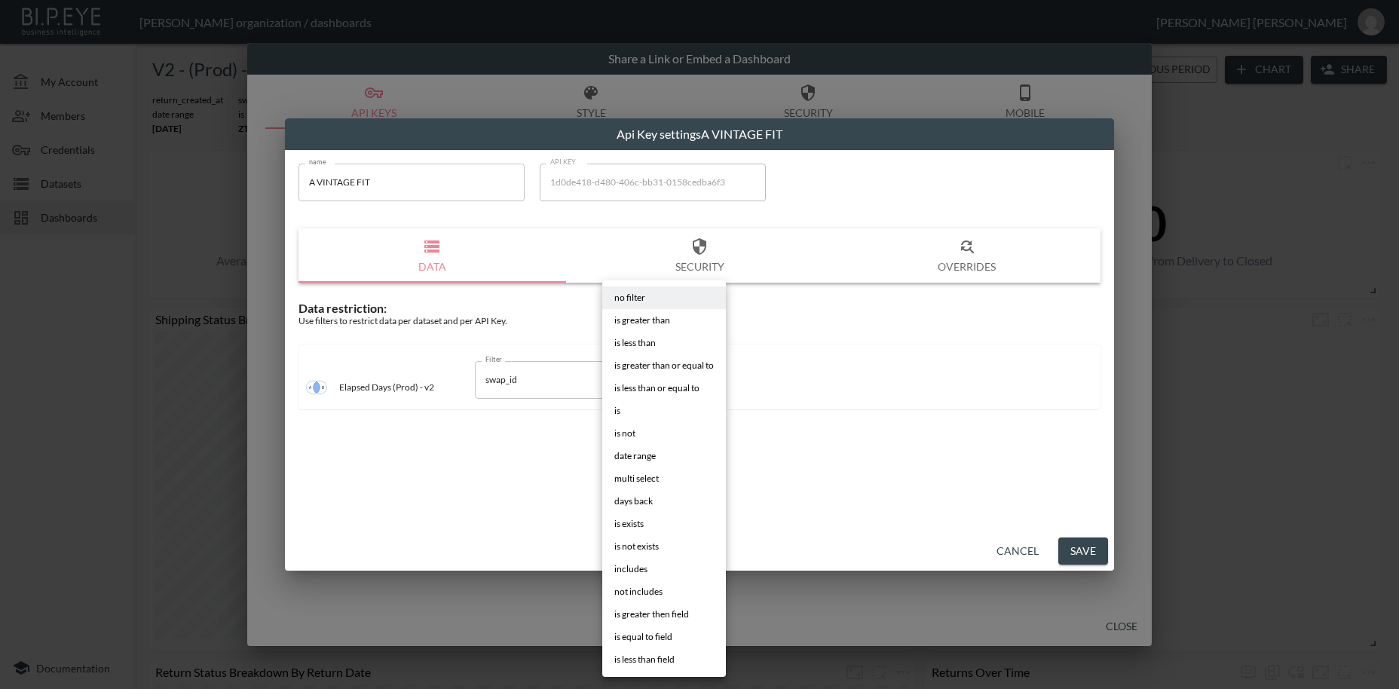
click at [626, 409] on li "is" at bounding box center [664, 410] width 124 height 23
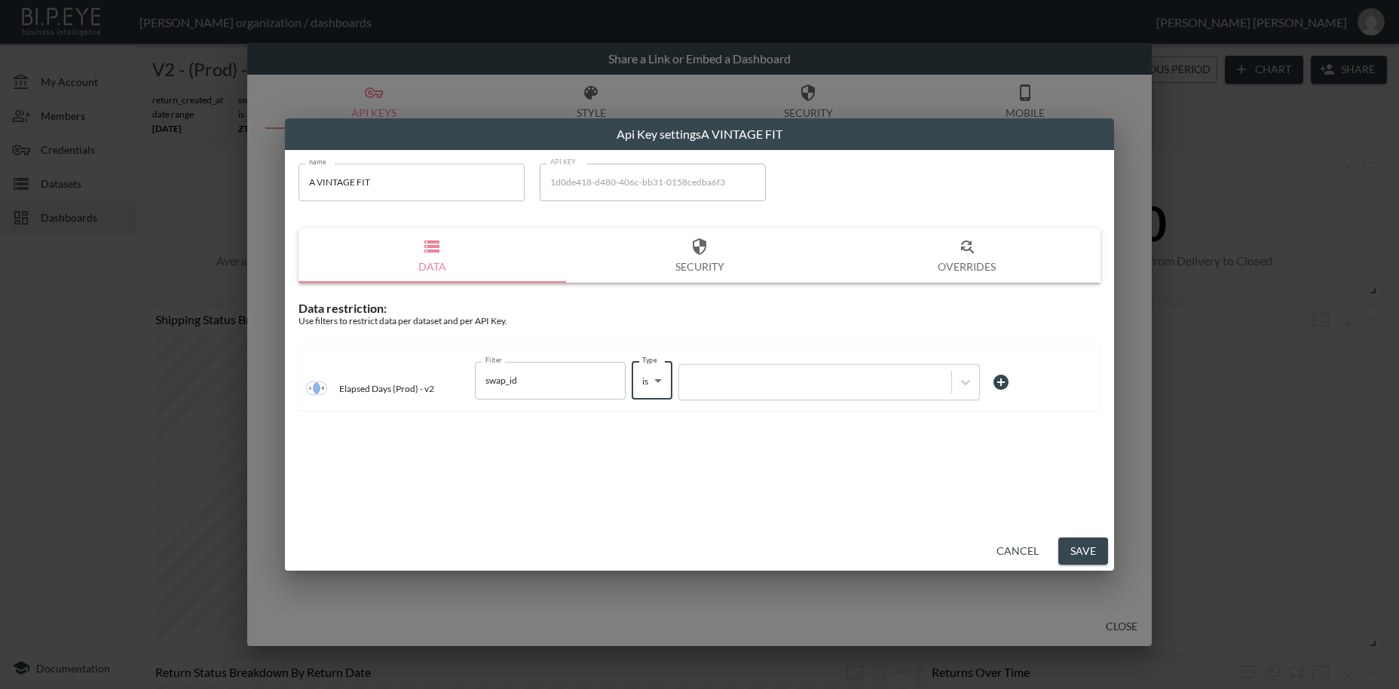
type input "is"
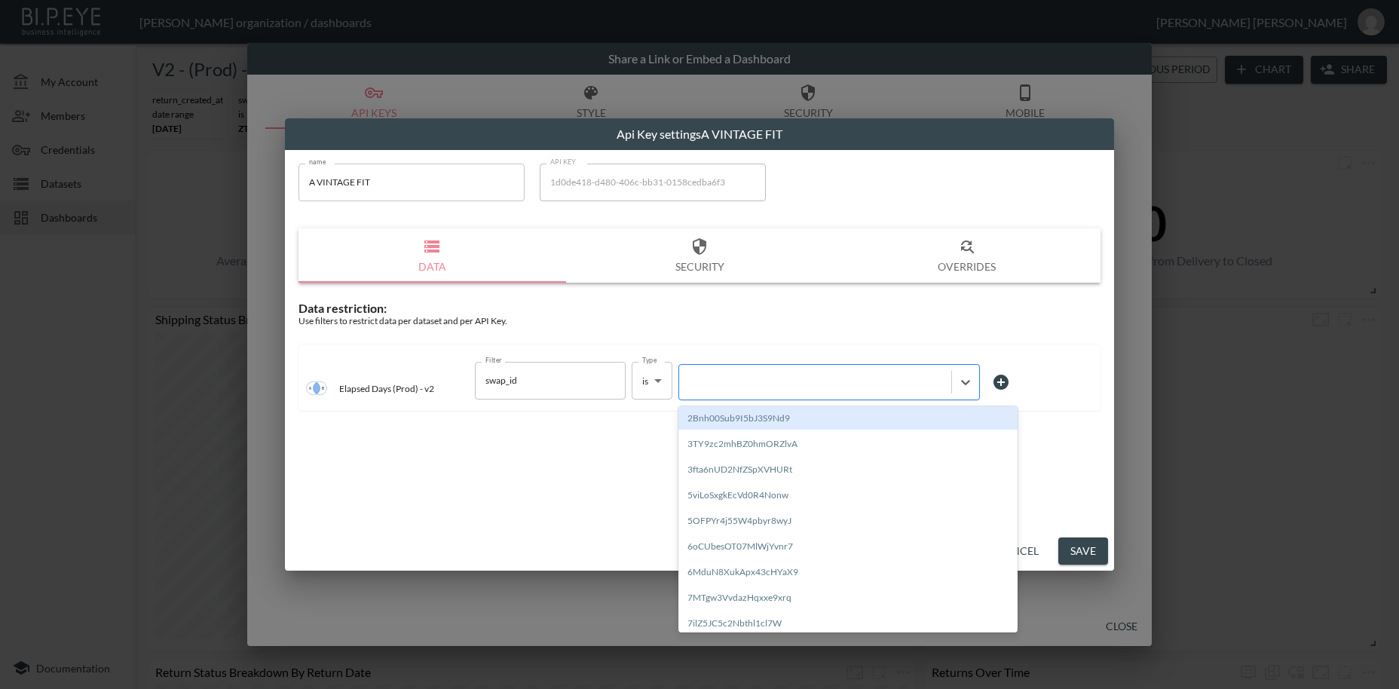
click at [714, 384] on div at bounding box center [815, 382] width 257 height 14
paste input "QzK3lM2ZYYf9N3ZU7b1I"
type input "QzK3lM2ZYYf9N3ZU7b1I"
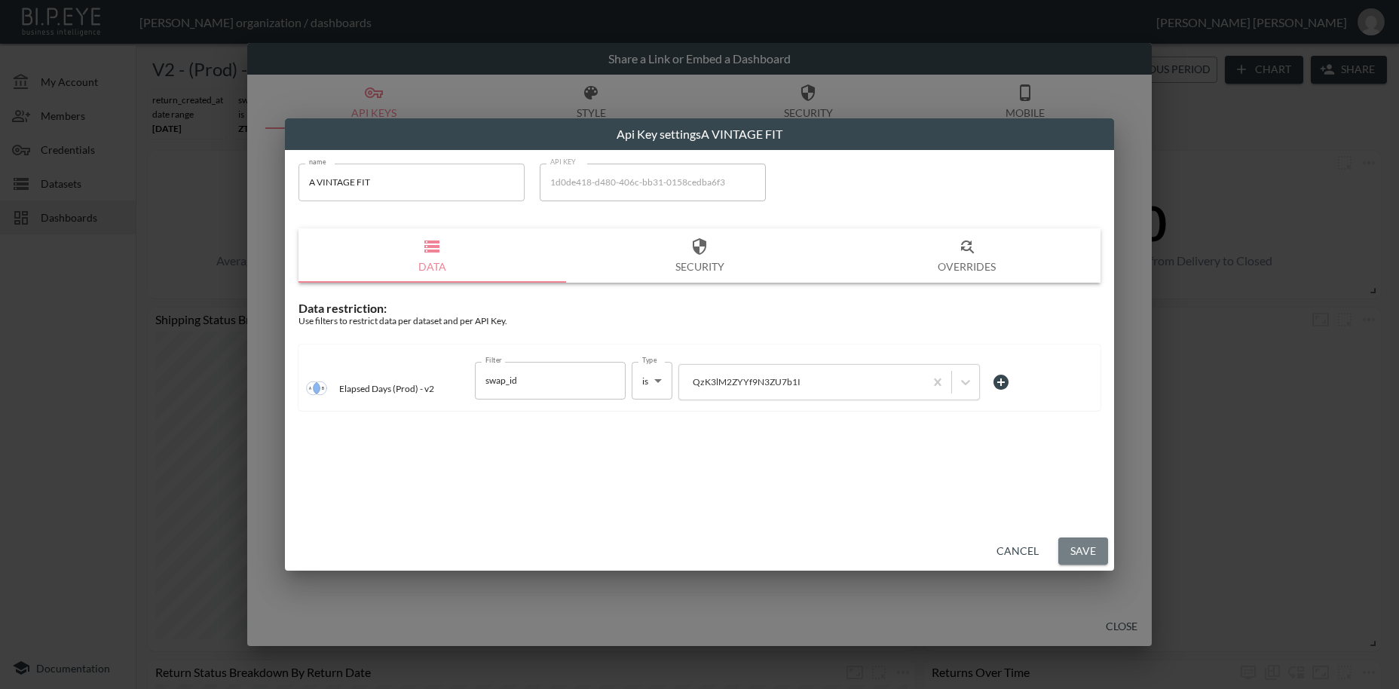
click at [1089, 555] on button "Save" at bounding box center [1083, 551] width 50 height 28
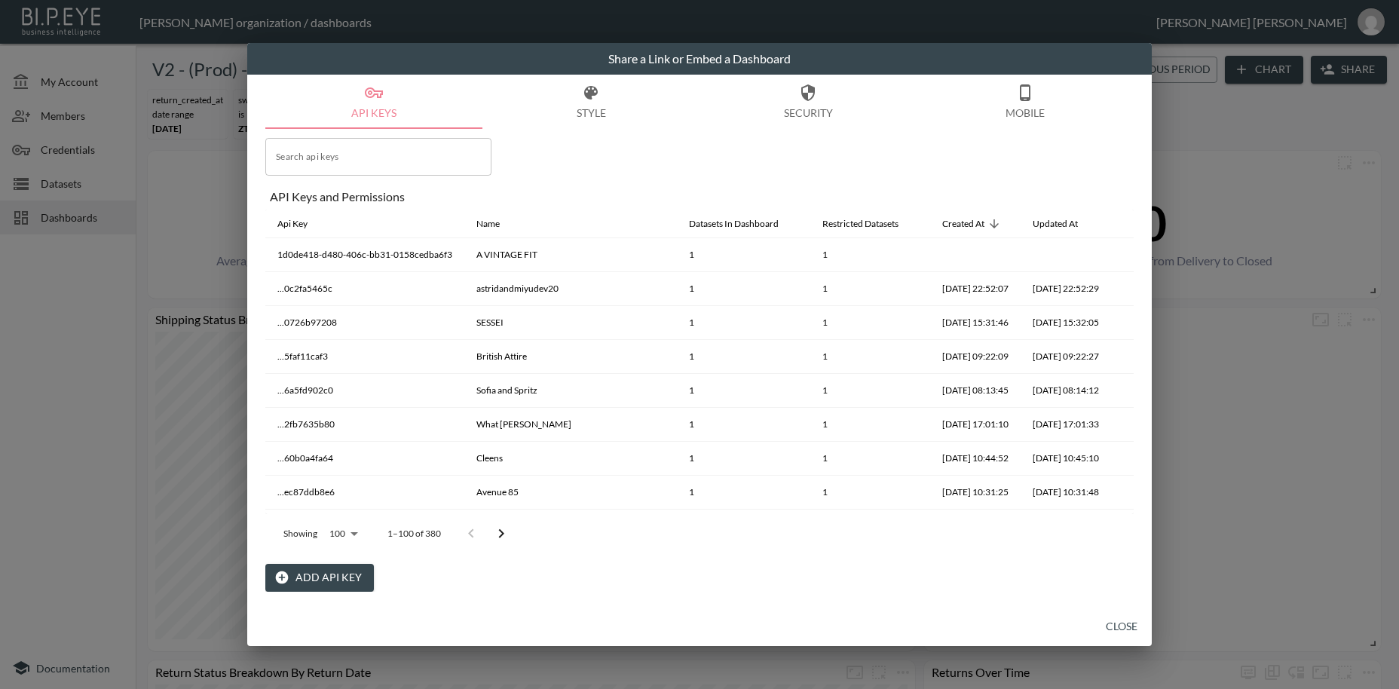
click at [1130, 620] on button "Close" at bounding box center [1121, 627] width 48 height 28
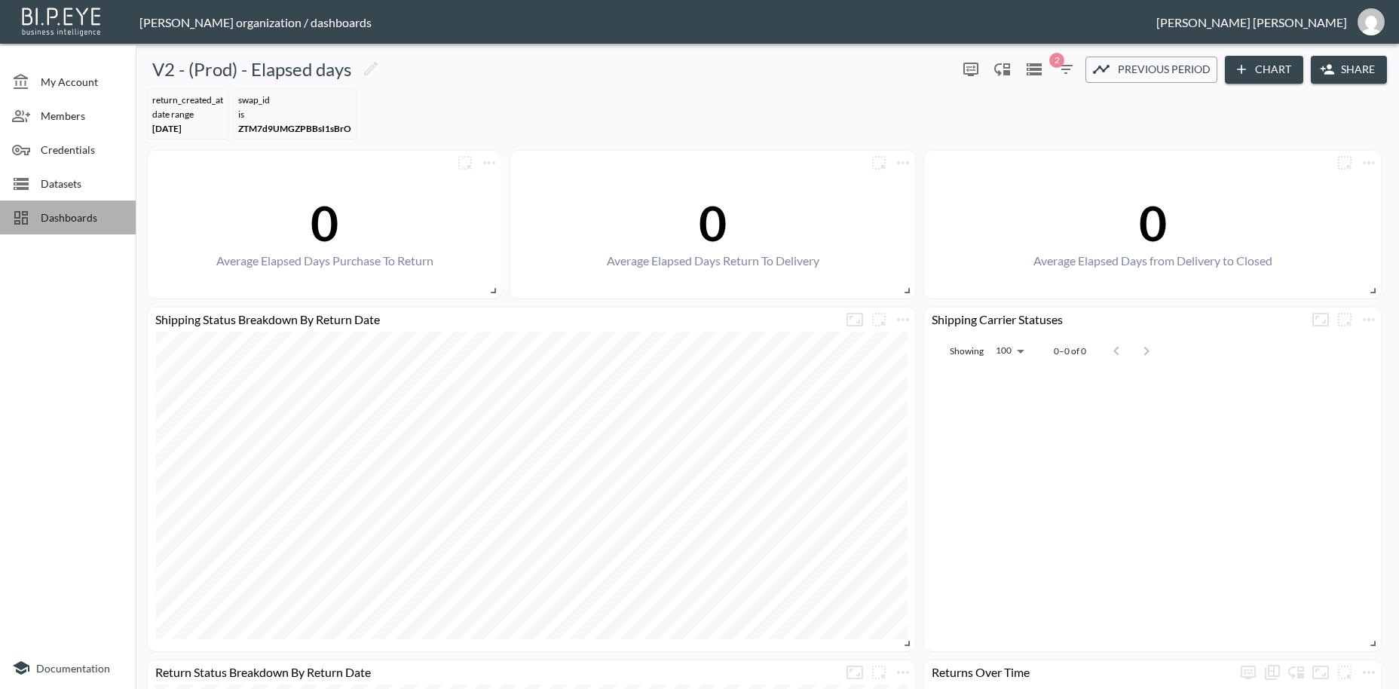
click at [84, 219] on span "Dashboards" at bounding box center [82, 218] width 83 height 16
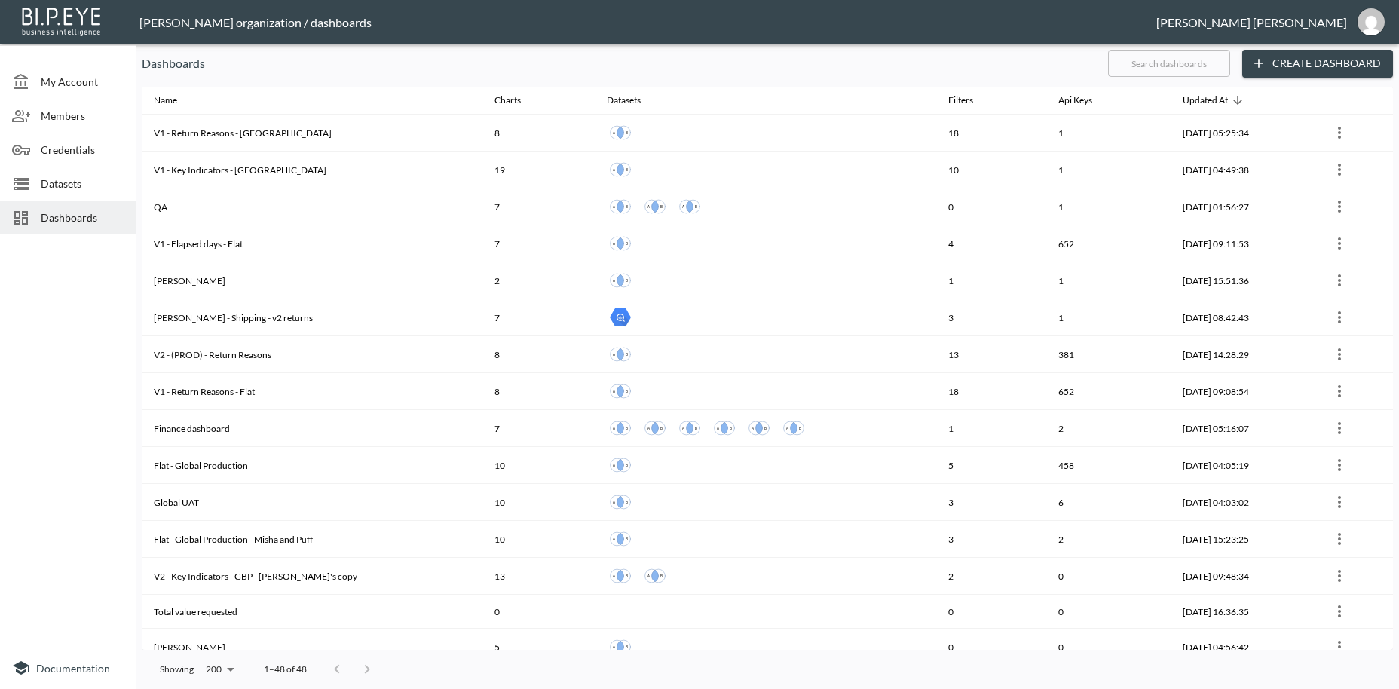
click at [1118, 61] on input "text" at bounding box center [1169, 63] width 122 height 38
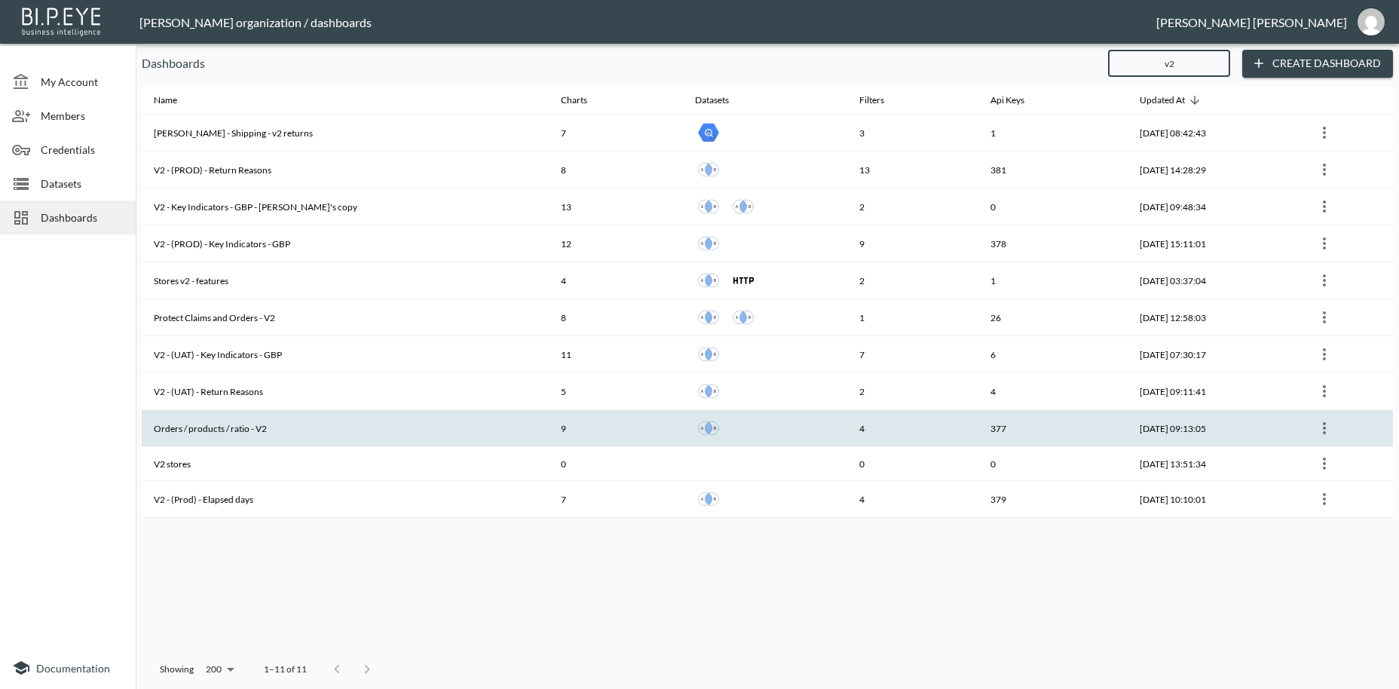
type input "v2"
click at [341, 425] on th "Orders / products / ratio - V2" at bounding box center [345, 428] width 407 height 37
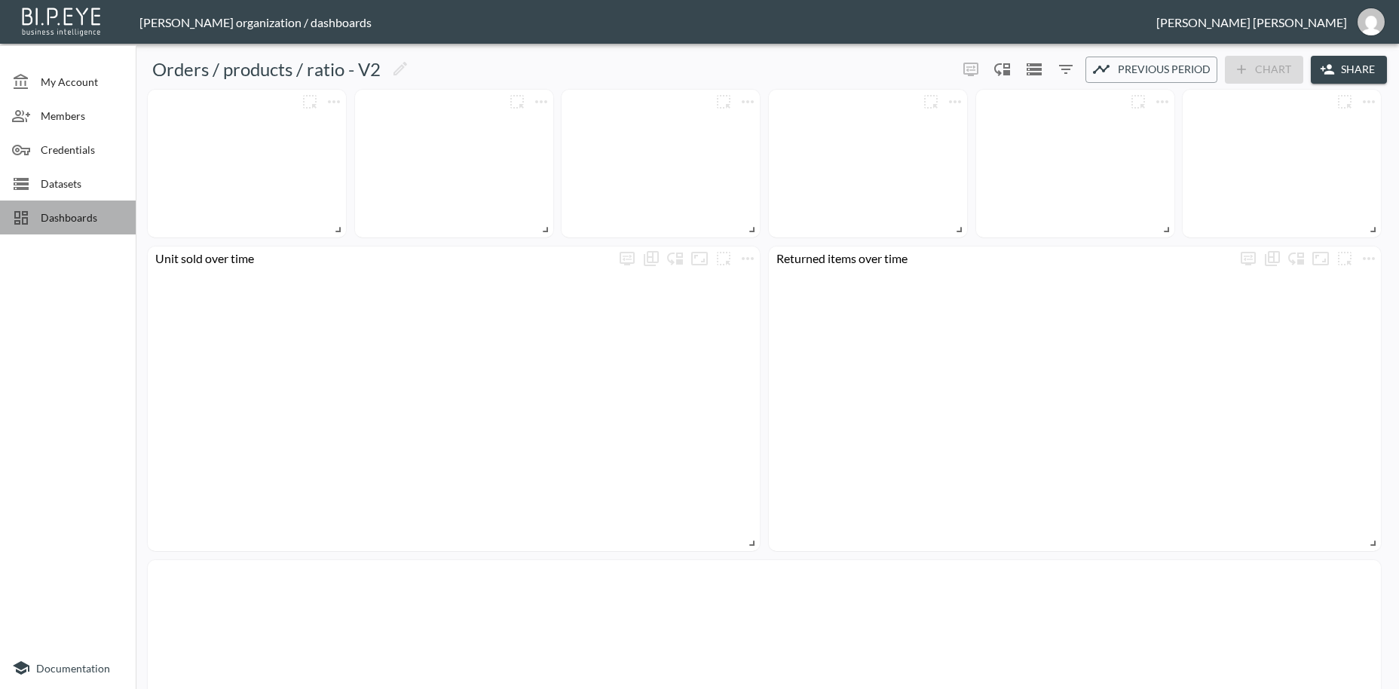
click at [84, 221] on span "Dashboards" at bounding box center [82, 218] width 83 height 16
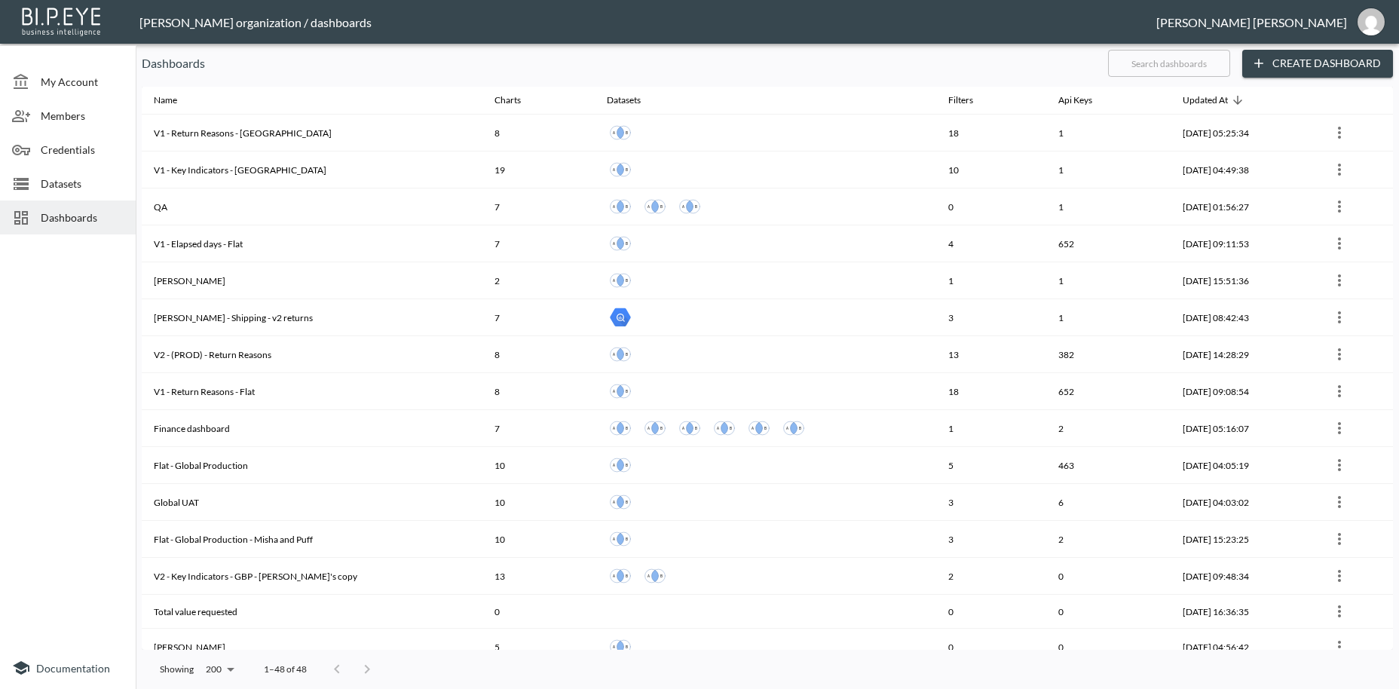
click at [1124, 61] on input "text" at bounding box center [1169, 63] width 122 height 38
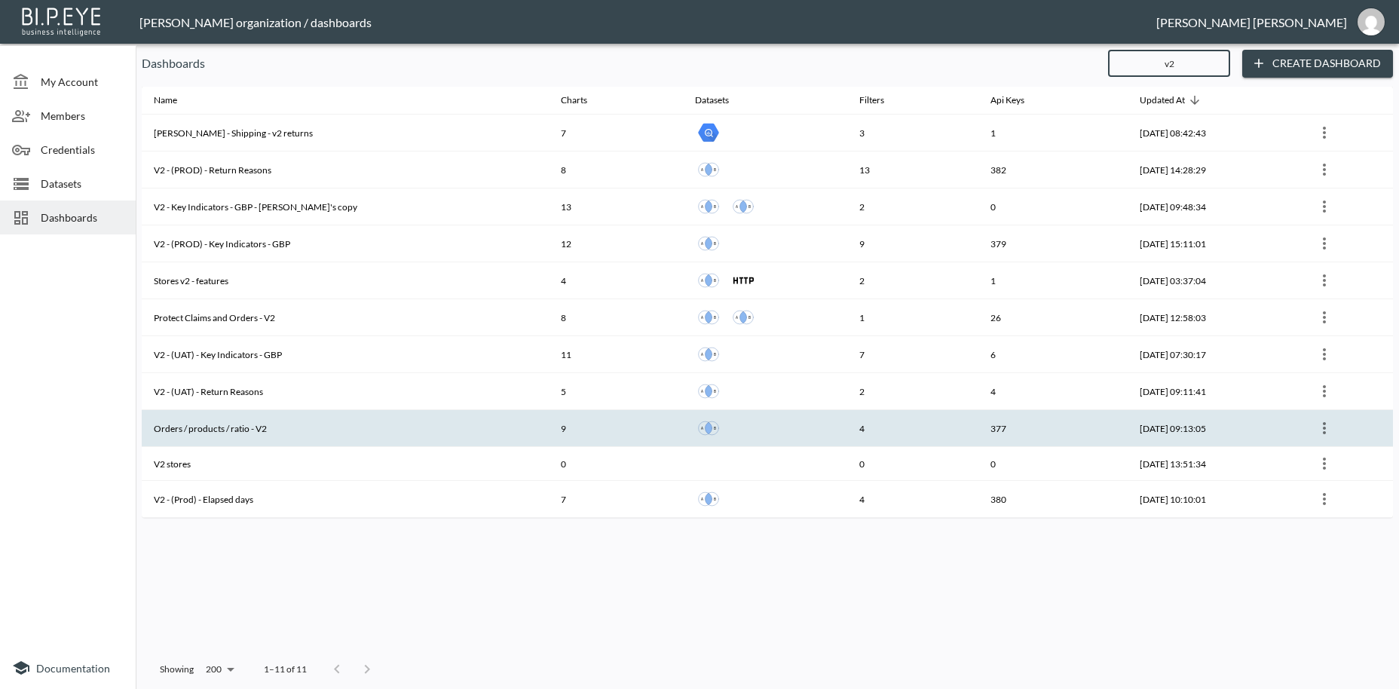
type input "v2"
click at [368, 433] on th "Orders / products / ratio - V2" at bounding box center [345, 428] width 407 height 37
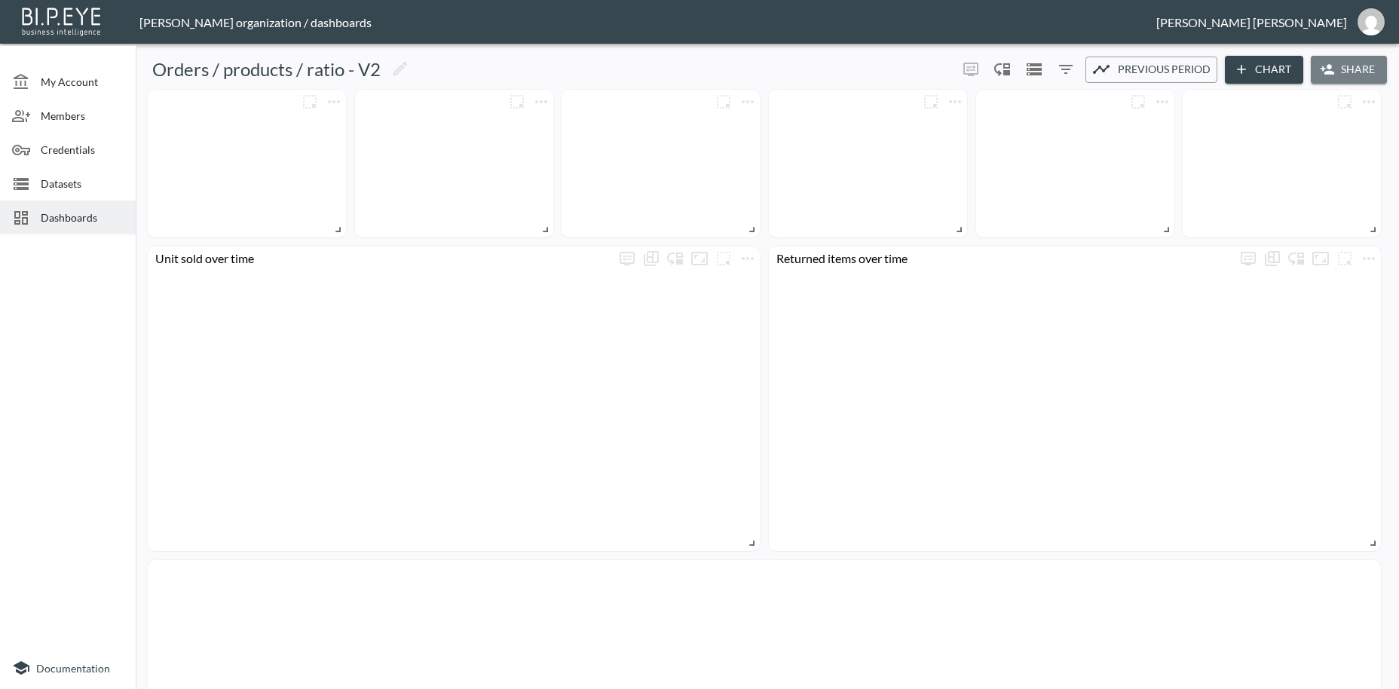
click at [1351, 71] on button "Share" at bounding box center [1349, 70] width 76 height 28
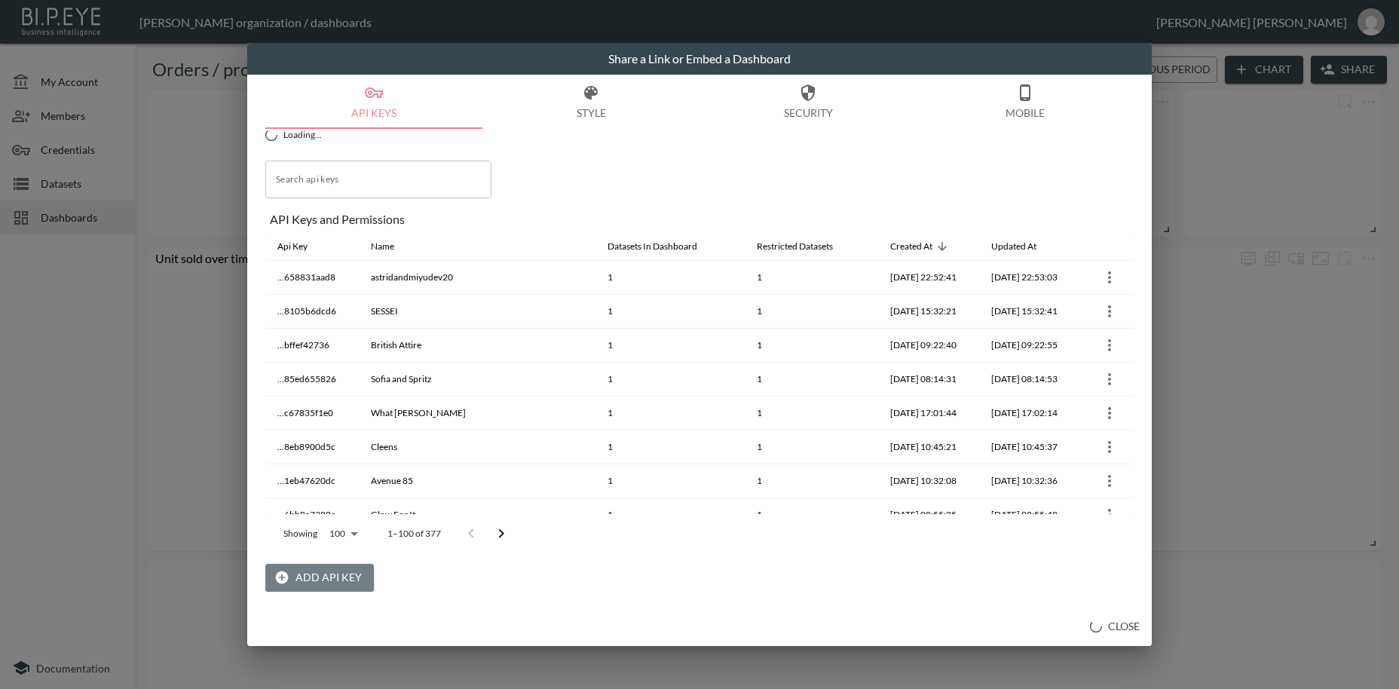
click at [338, 580] on button "Add API Key" at bounding box center [319, 578] width 109 height 28
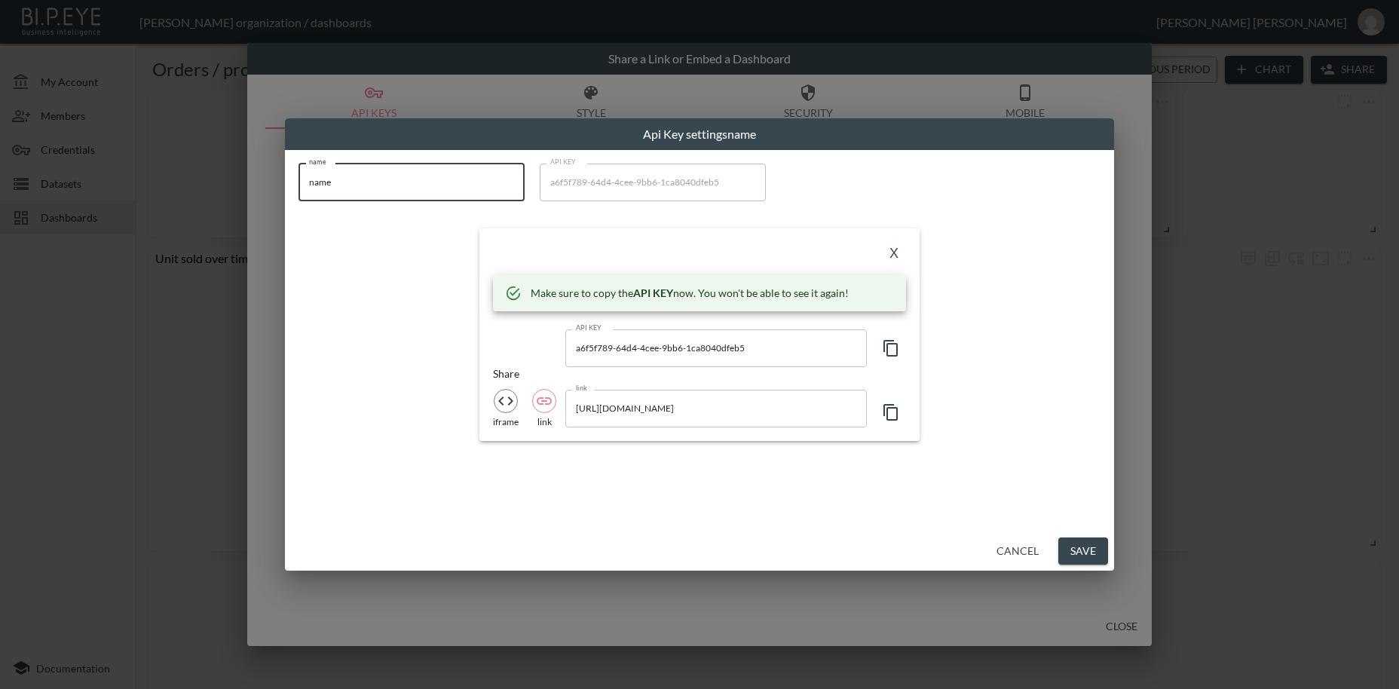
drag, startPoint x: 314, startPoint y: 176, endPoint x: 295, endPoint y: 175, distance: 18.9
click at [298, 175] on input "name" at bounding box center [411, 183] width 226 height 38
paste input "A VINTAGE FIT"
type input "A VINTAGE FIT"
click at [892, 349] on icon "button" at bounding box center [891, 348] width 18 height 18
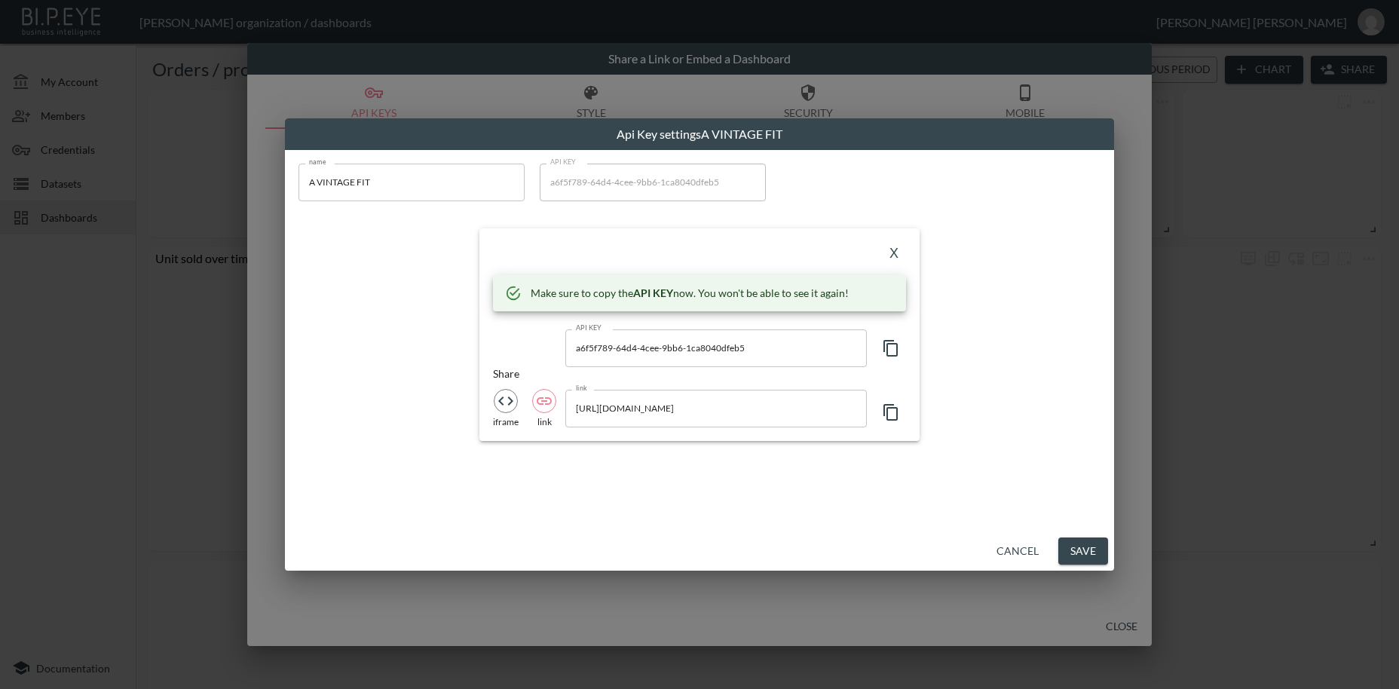
click at [892, 349] on icon "button" at bounding box center [891, 348] width 18 height 18
click at [892, 255] on button "X" at bounding box center [894, 254] width 24 height 24
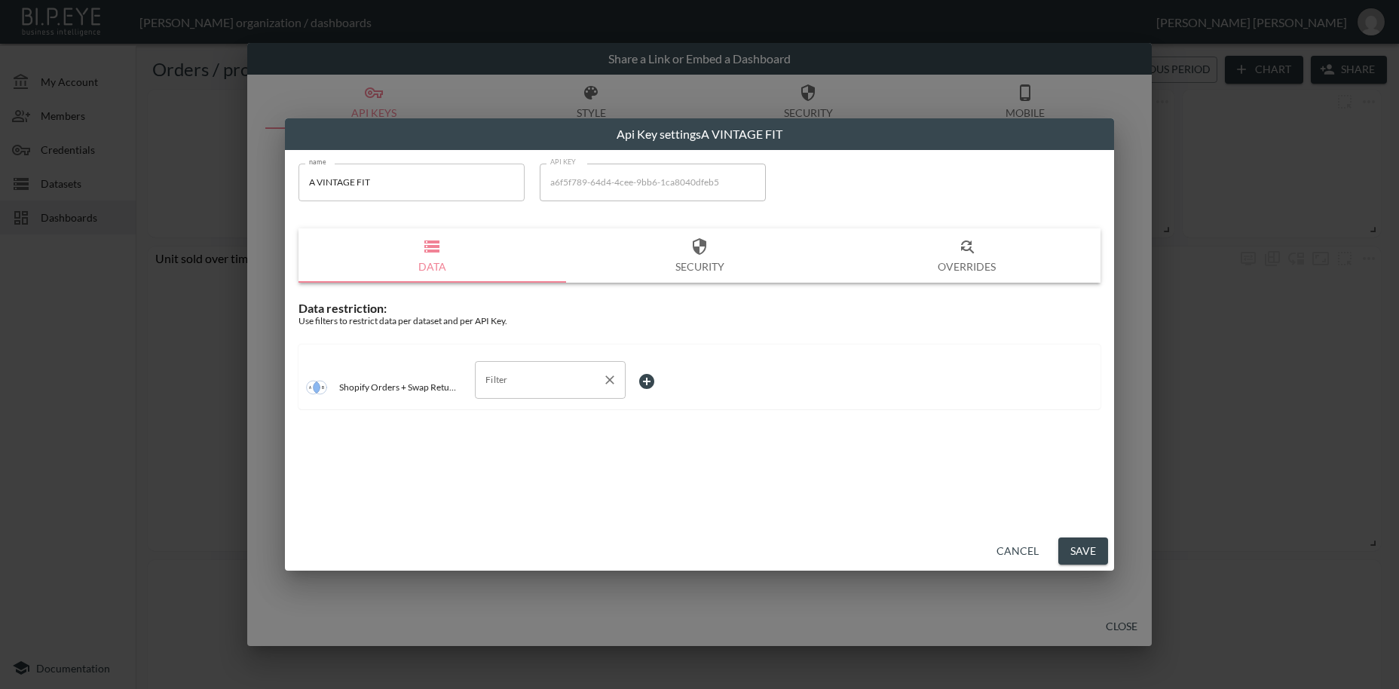
click at [501, 379] on input "Filter" at bounding box center [539, 380] width 115 height 24
click at [510, 416] on span "swap_id" at bounding box center [550, 416] width 127 height 14
type input "swap_id"
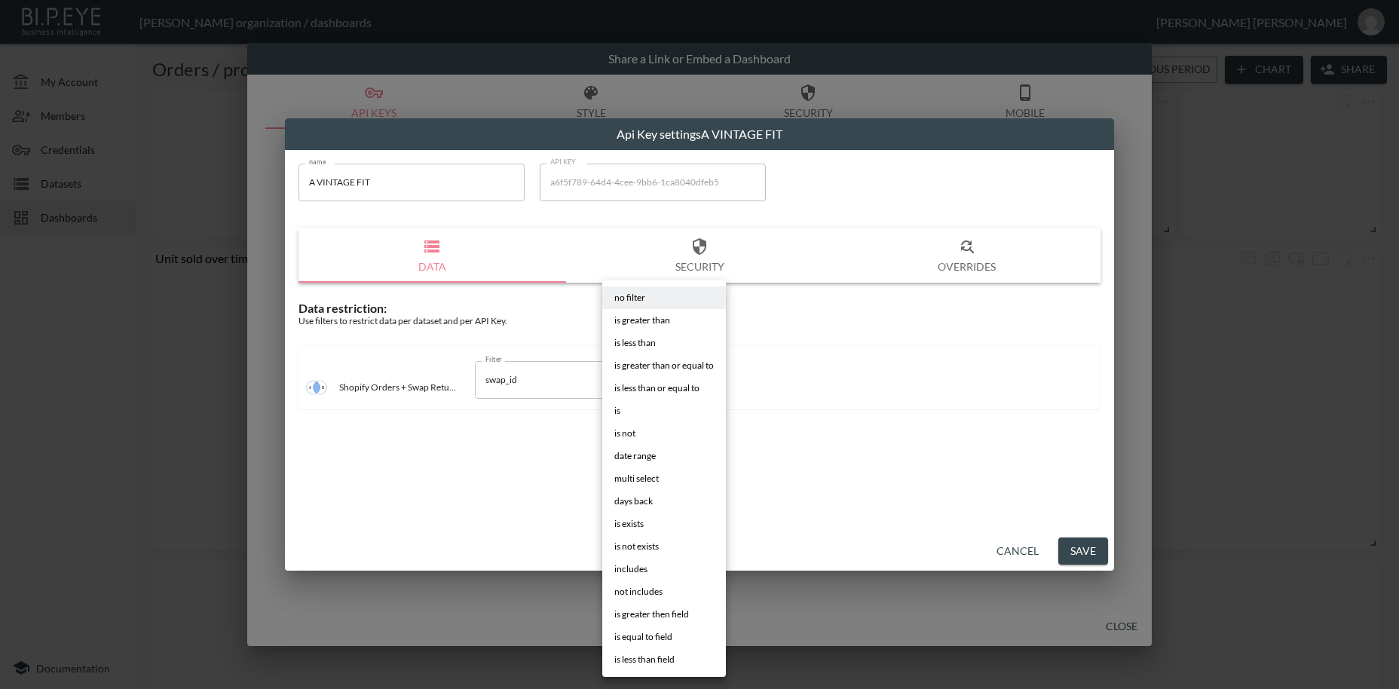
click at [653, 381] on body "BI.P.EYE, Interactive Analytics Dashboards - app Zach Bailet organization / das…" at bounding box center [699, 344] width 1399 height 689
click at [628, 415] on li "is" at bounding box center [664, 410] width 124 height 23
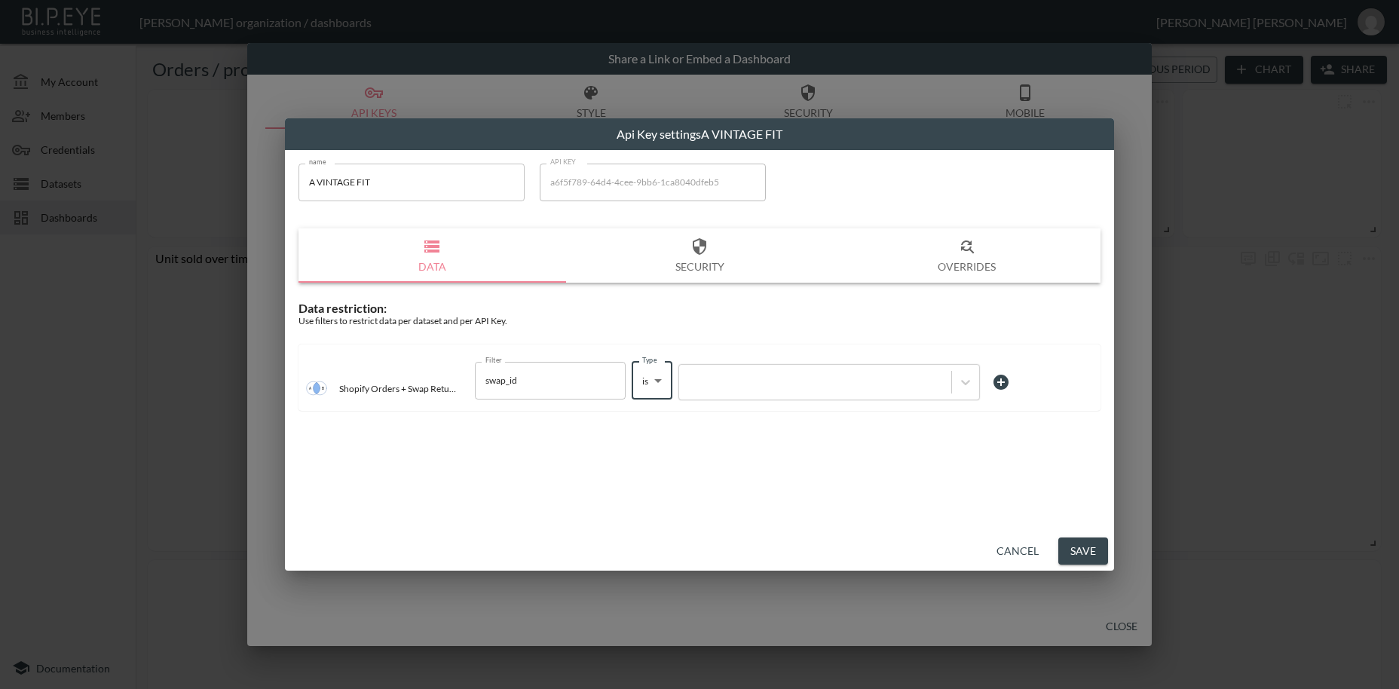
type input "is"
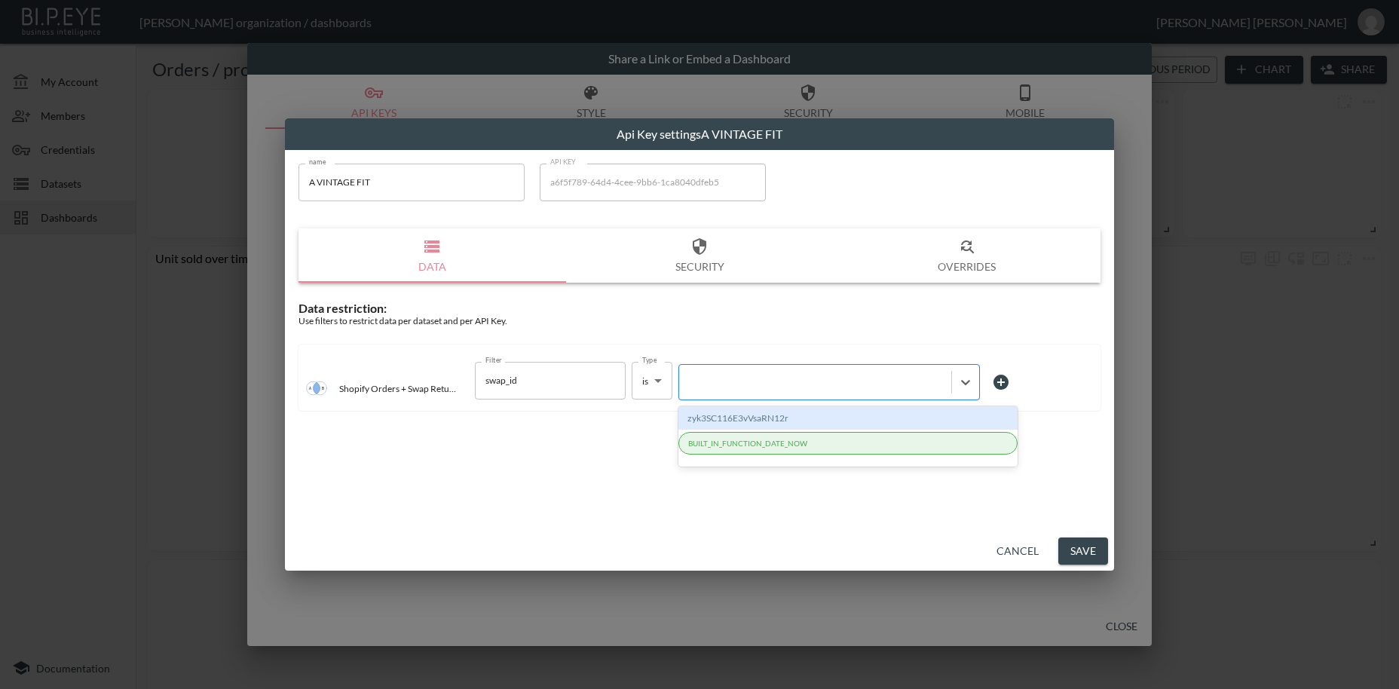
click at [757, 384] on div at bounding box center [815, 382] width 257 height 14
paste input "QzK3lM2ZYYf9N3ZU7b1I"
type input "QzK3lM2ZYYf9N3ZU7b1I"
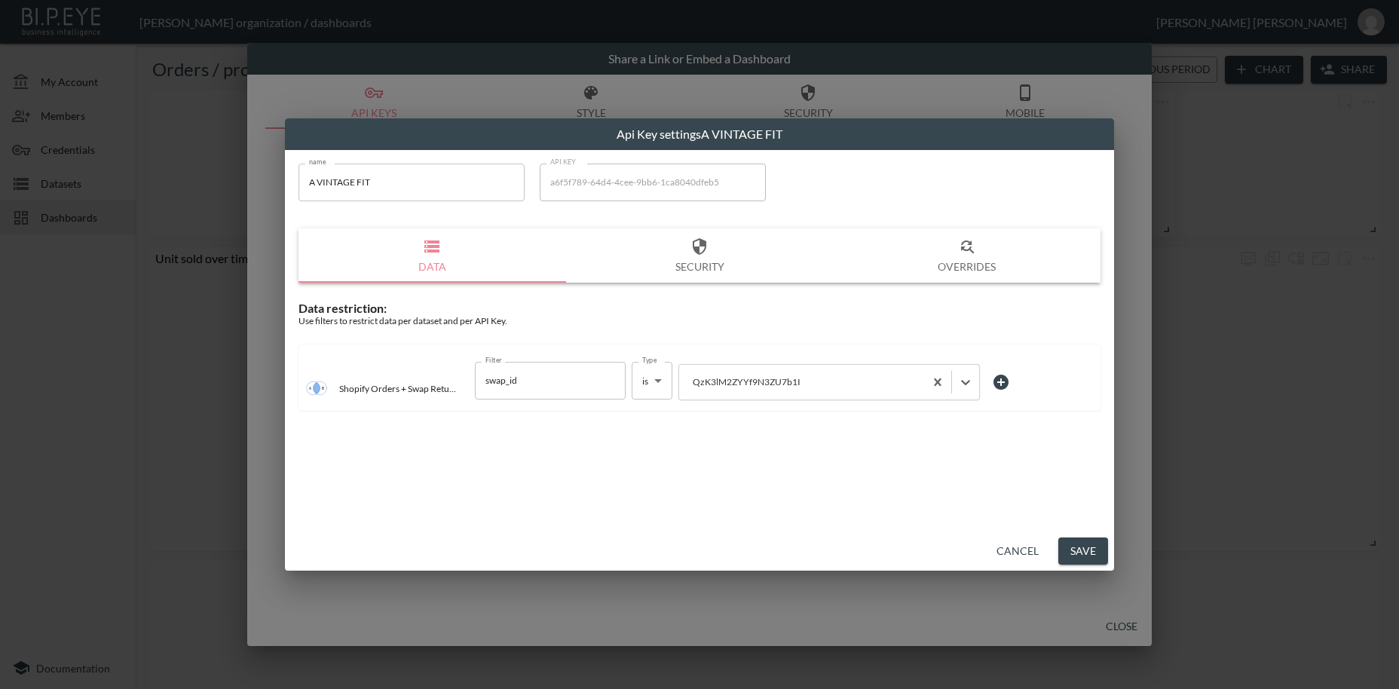
click at [1089, 551] on button "Save" at bounding box center [1083, 551] width 50 height 28
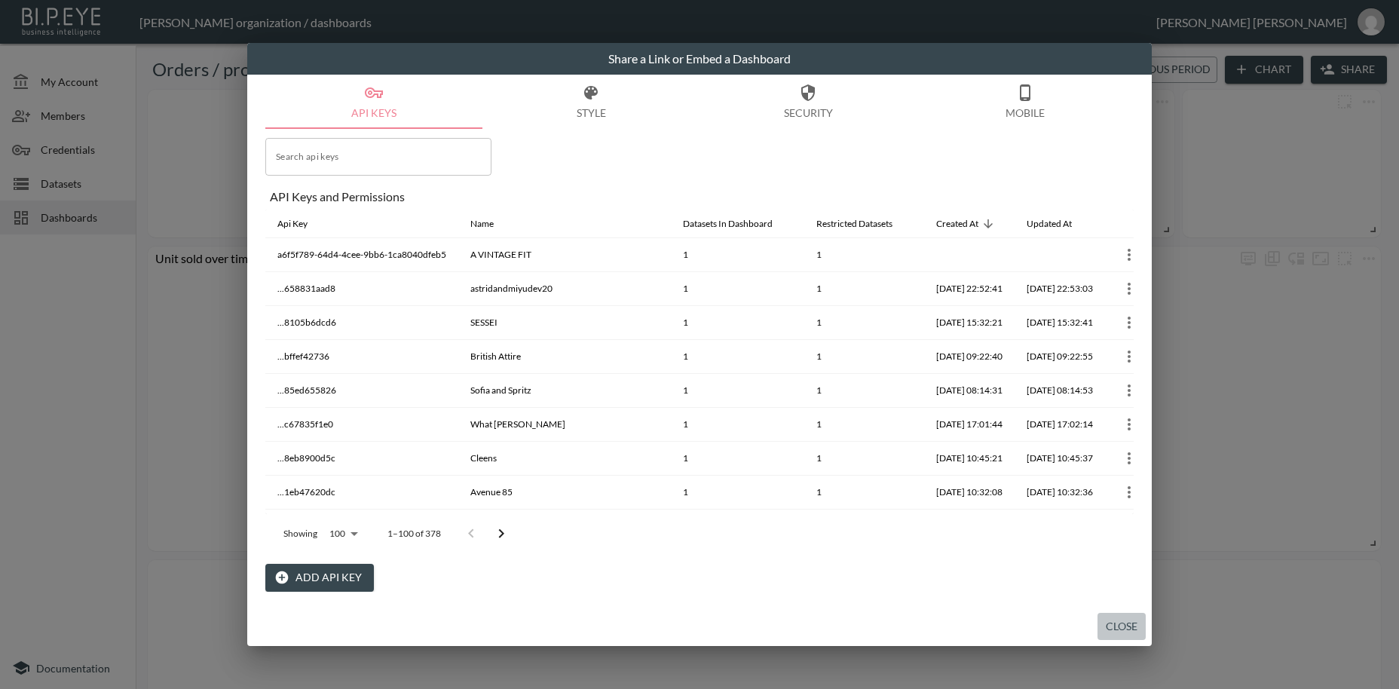
click at [1115, 622] on button "Close" at bounding box center [1121, 627] width 48 height 28
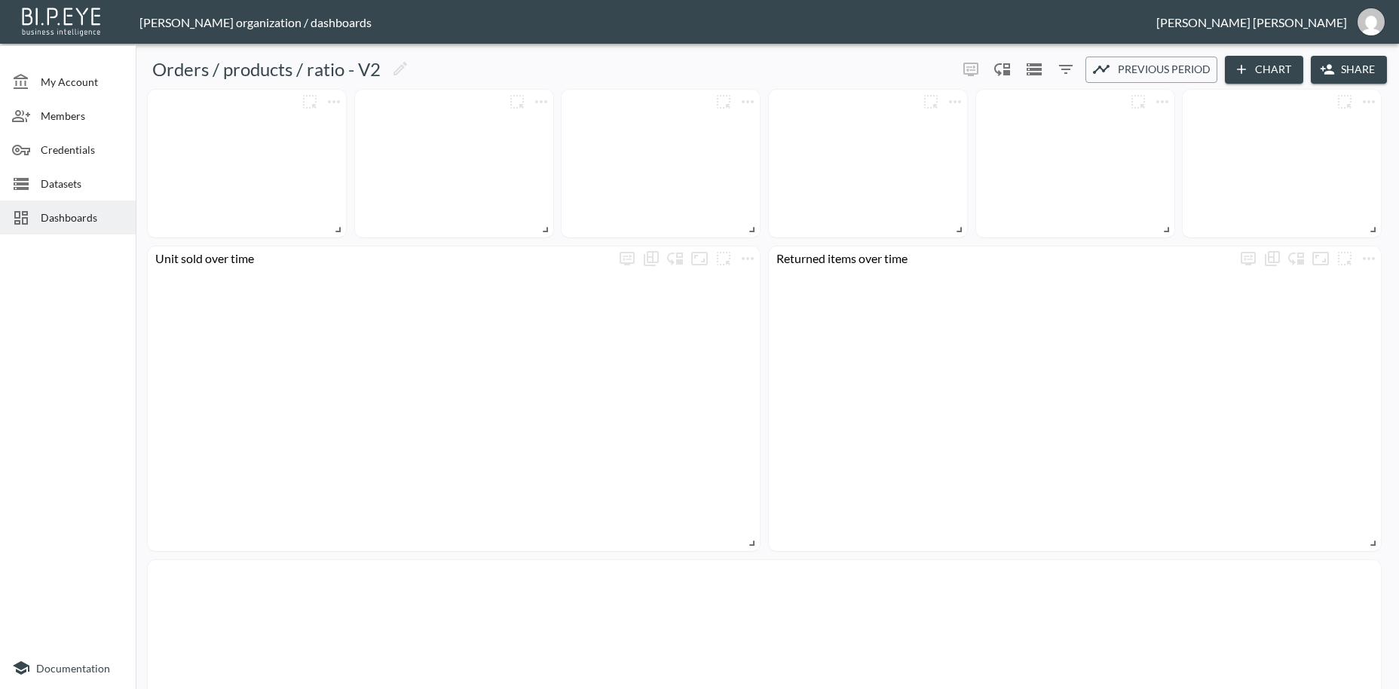
click at [83, 213] on span "Dashboards" at bounding box center [82, 218] width 83 height 16
